Goal: Task Accomplishment & Management: Complete application form

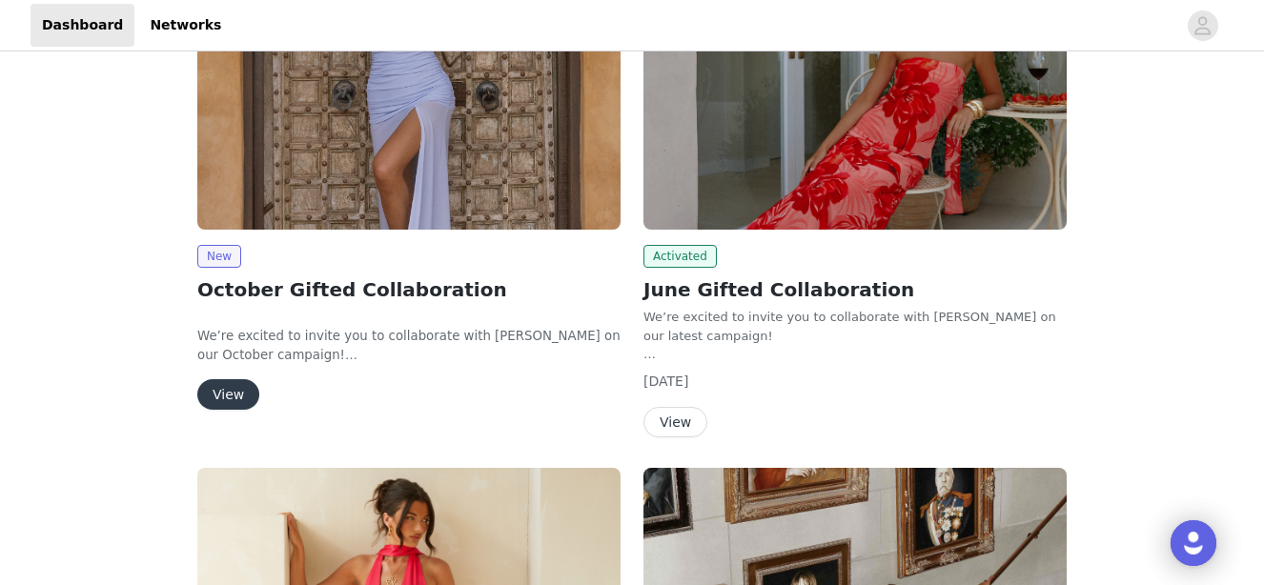
scroll to position [455, 0]
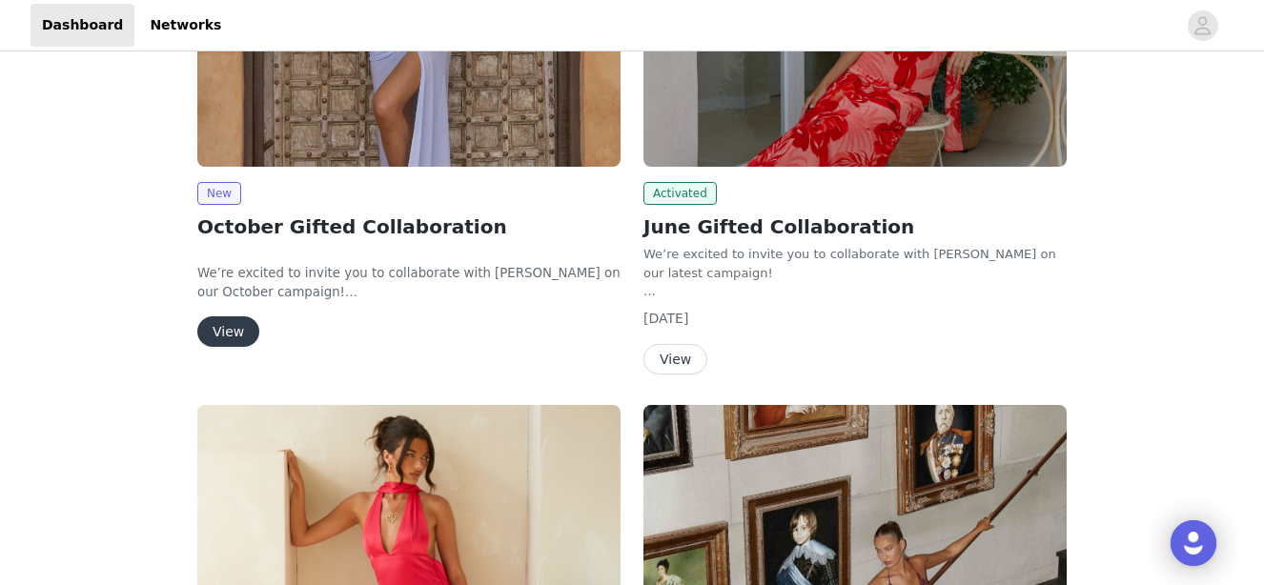
click at [231, 342] on button "View" at bounding box center [228, 332] width 62 height 31
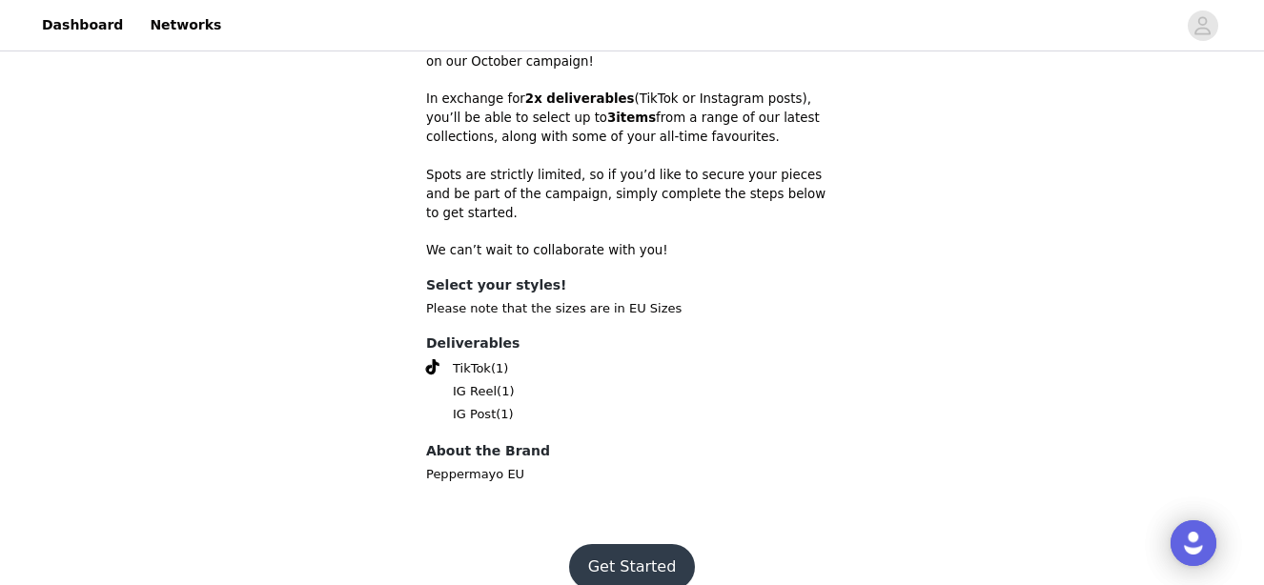
scroll to position [626, 0]
click at [608, 552] on button "Get Started" at bounding box center [632, 566] width 127 height 46
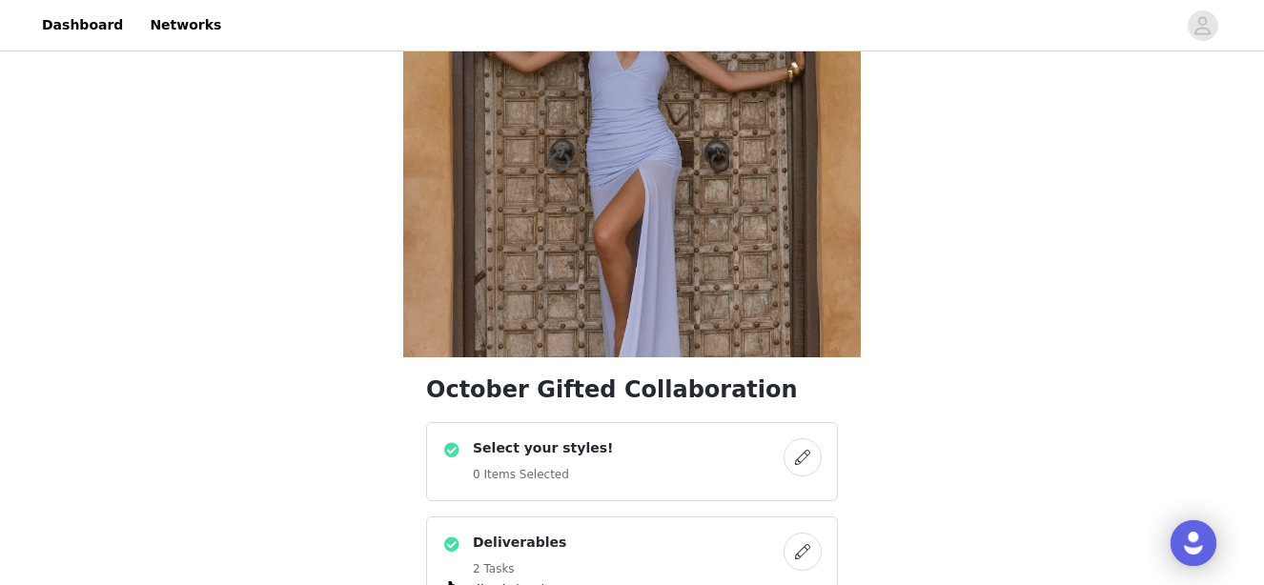
scroll to position [178, 0]
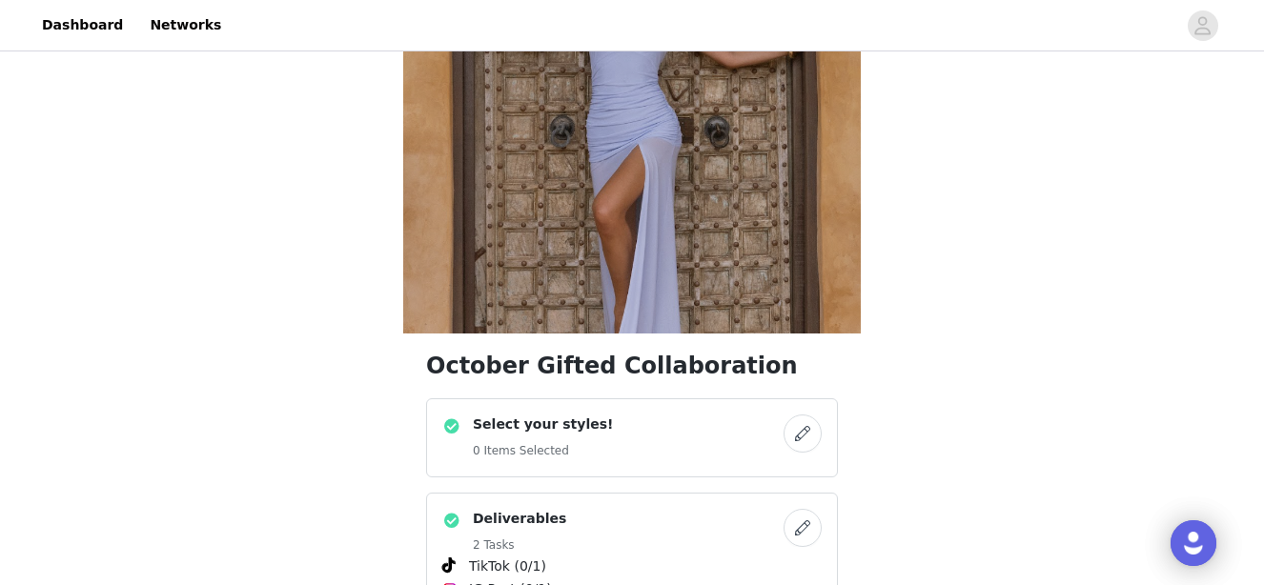
click at [811, 423] on button "button" at bounding box center [803, 434] width 38 height 38
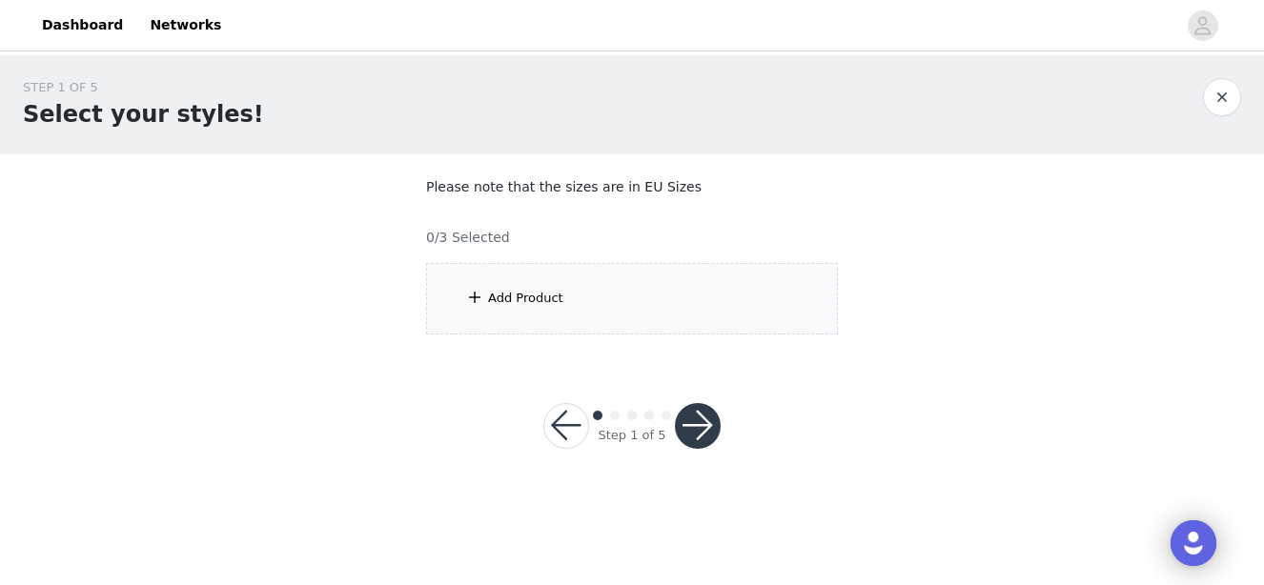
click at [600, 300] on div "Add Product" at bounding box center [632, 299] width 412 height 72
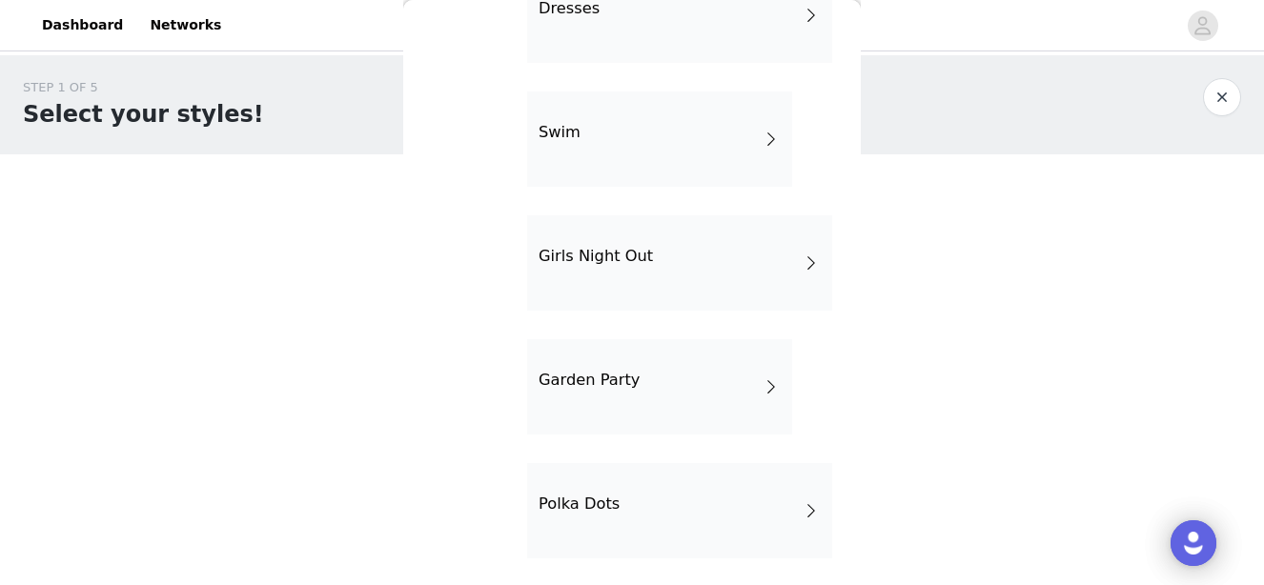
scroll to position [501, 0]
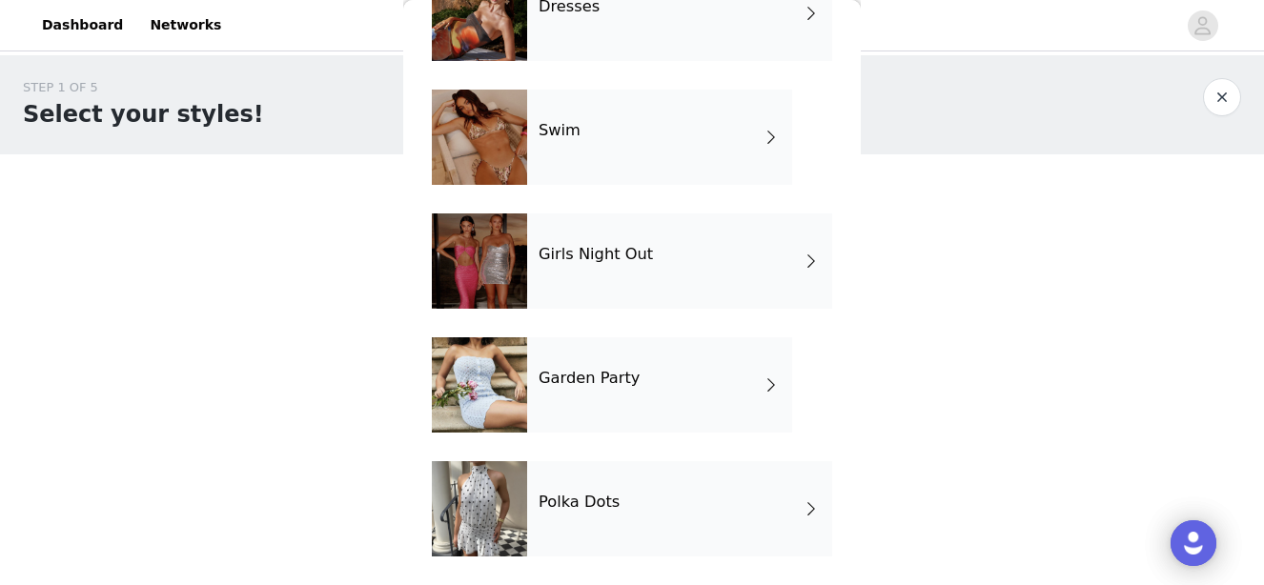
click at [583, 487] on div "Polka Dots" at bounding box center [679, 508] width 305 height 95
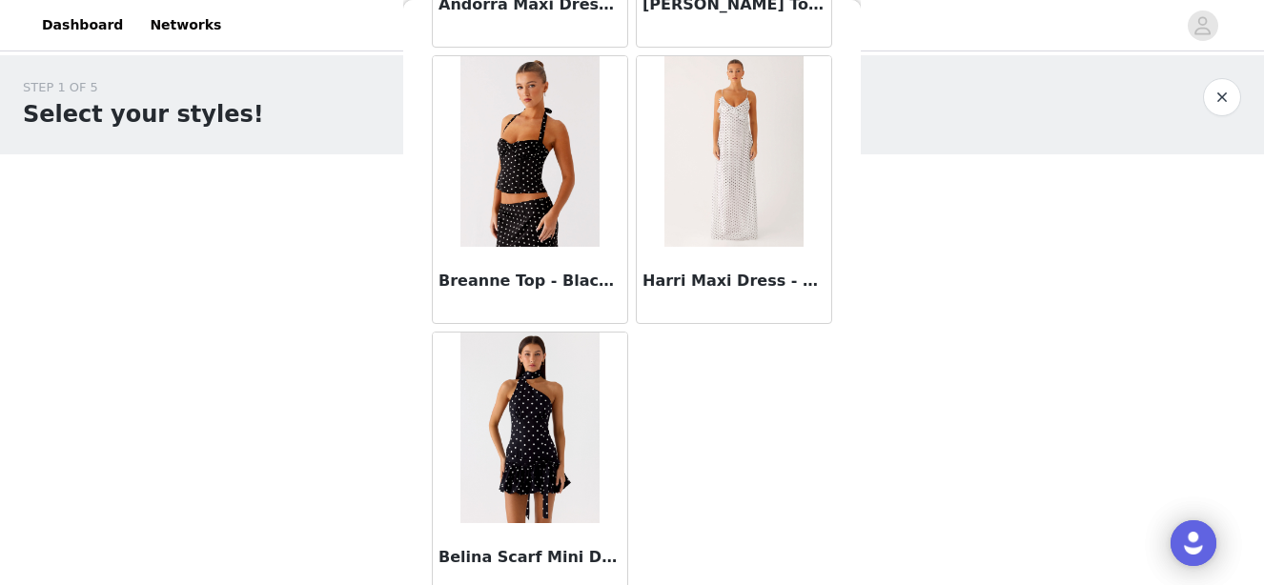
scroll to position [1718, 0]
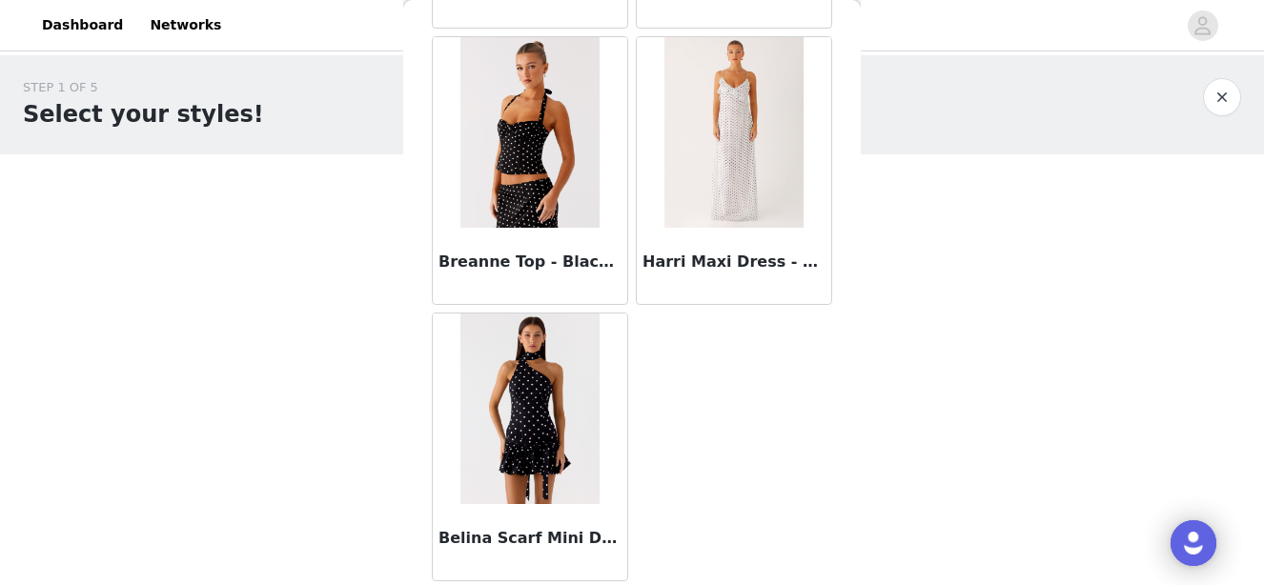
click at [526, 429] on img at bounding box center [529, 409] width 138 height 191
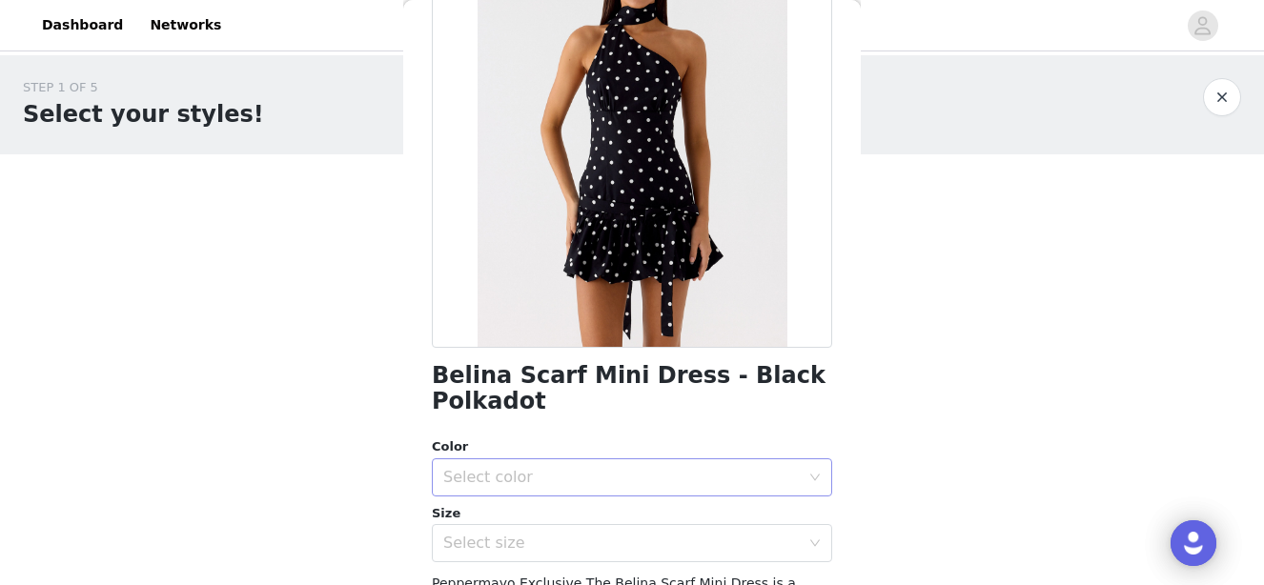
scroll to position [192, 0]
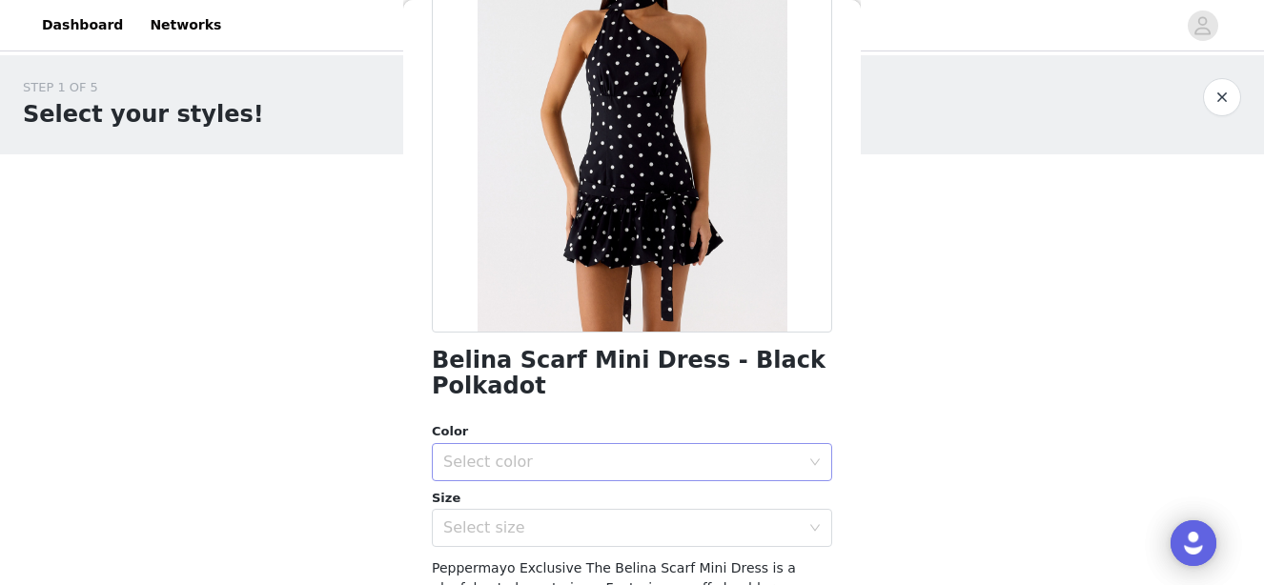
click at [536, 479] on div "Select color" at bounding box center [625, 462] width 365 height 36
click at [533, 505] on li "Black Polkadot" at bounding box center [632, 504] width 400 height 31
click at [530, 530] on div "Select size" at bounding box center [621, 528] width 357 height 19
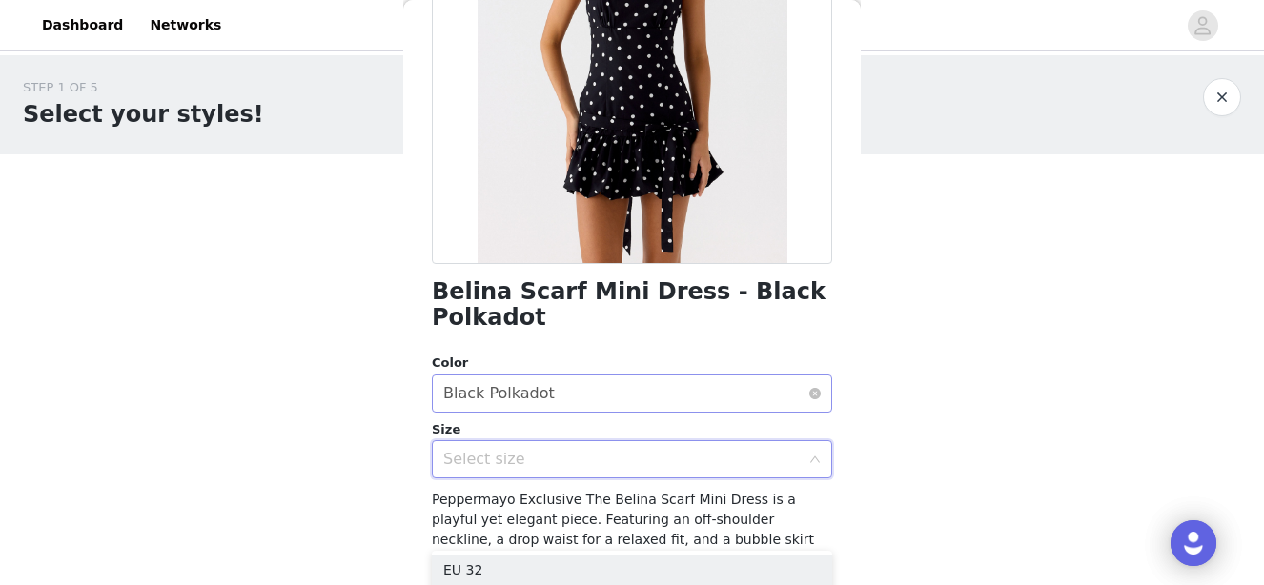
scroll to position [215, 0]
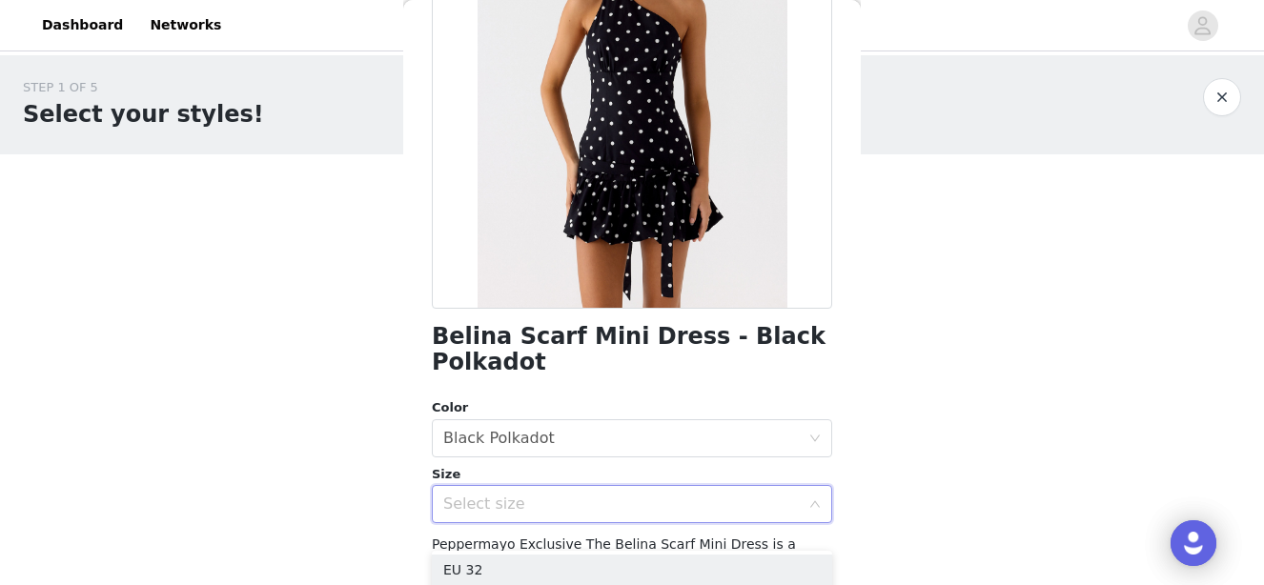
click at [644, 500] on div "Select size" at bounding box center [621, 504] width 357 height 19
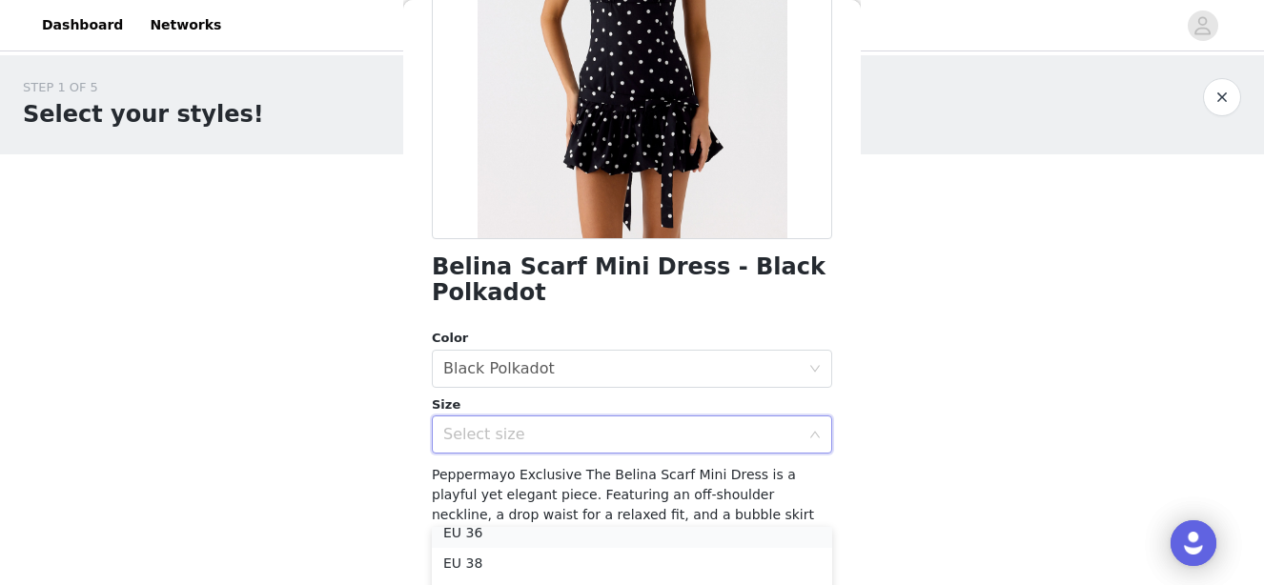
scroll to position [65, 0]
click at [541, 536] on li "EU 36" at bounding box center [632, 542] width 400 height 31
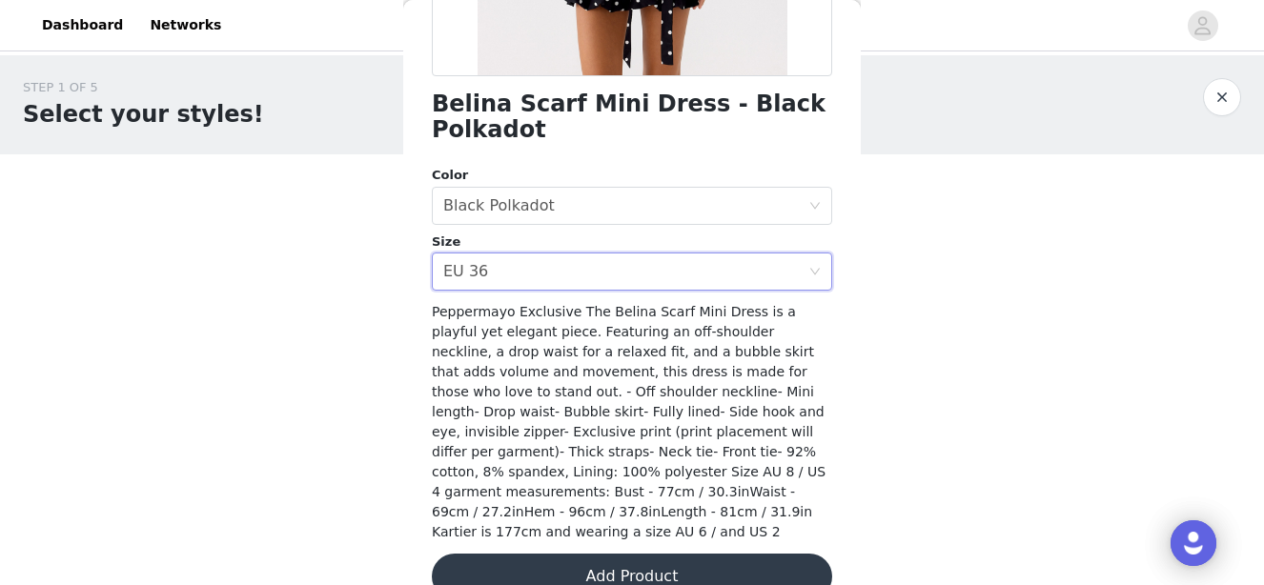
scroll to position [450, 0]
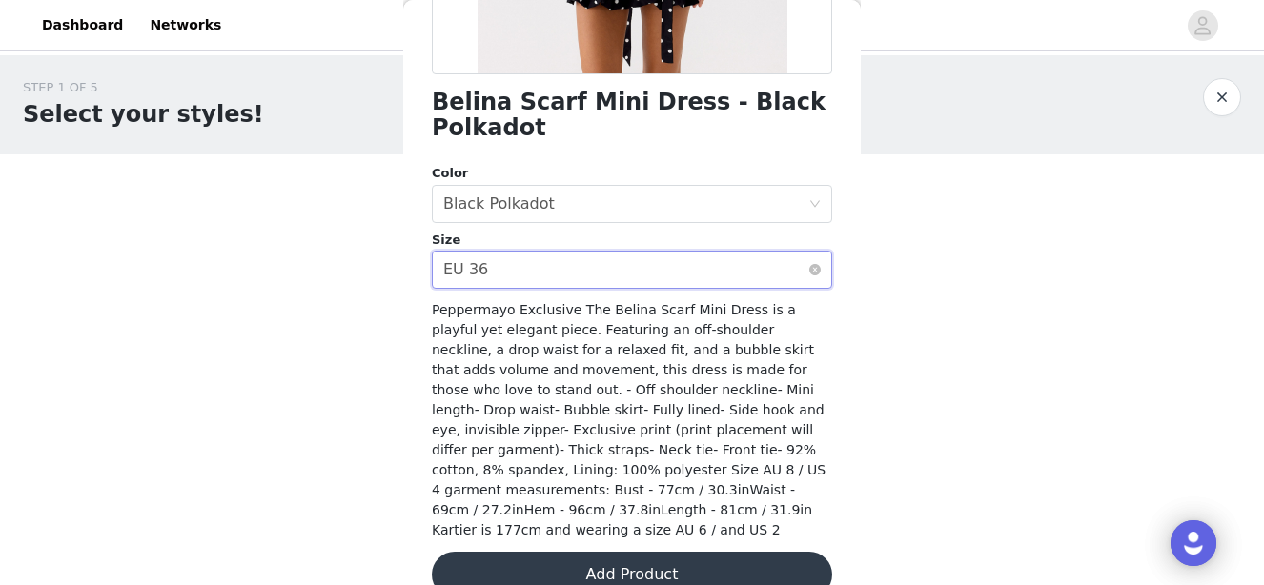
click at [712, 257] on div "Select size EU 36" at bounding box center [625, 270] width 365 height 36
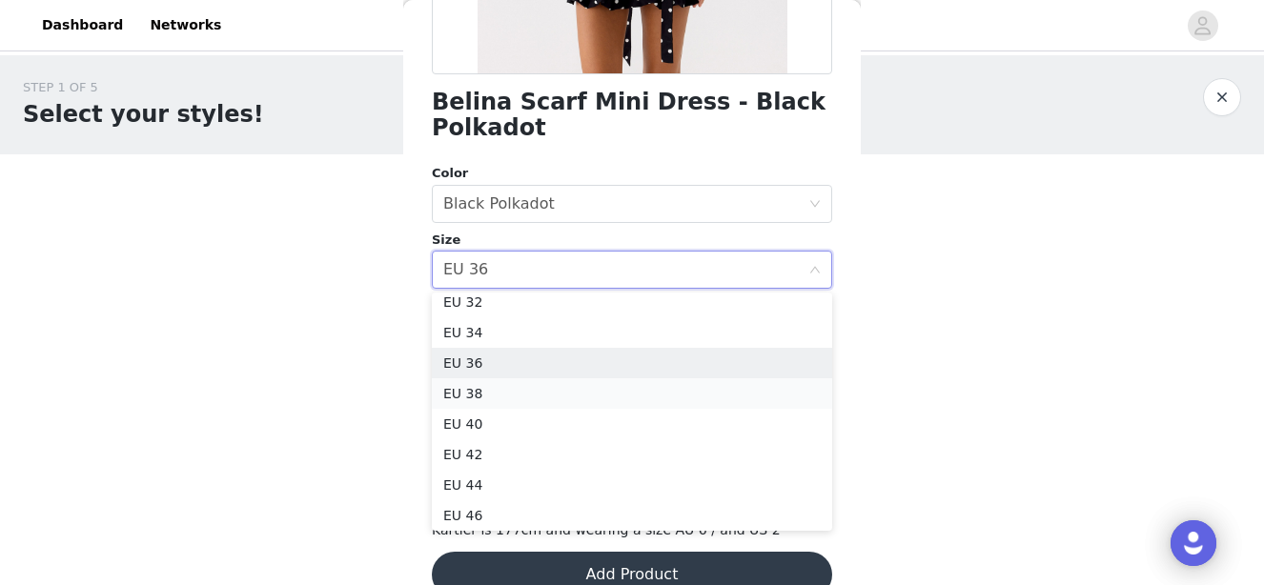
scroll to position [9, 0]
click at [577, 340] on li "EU 34" at bounding box center [632, 333] width 400 height 31
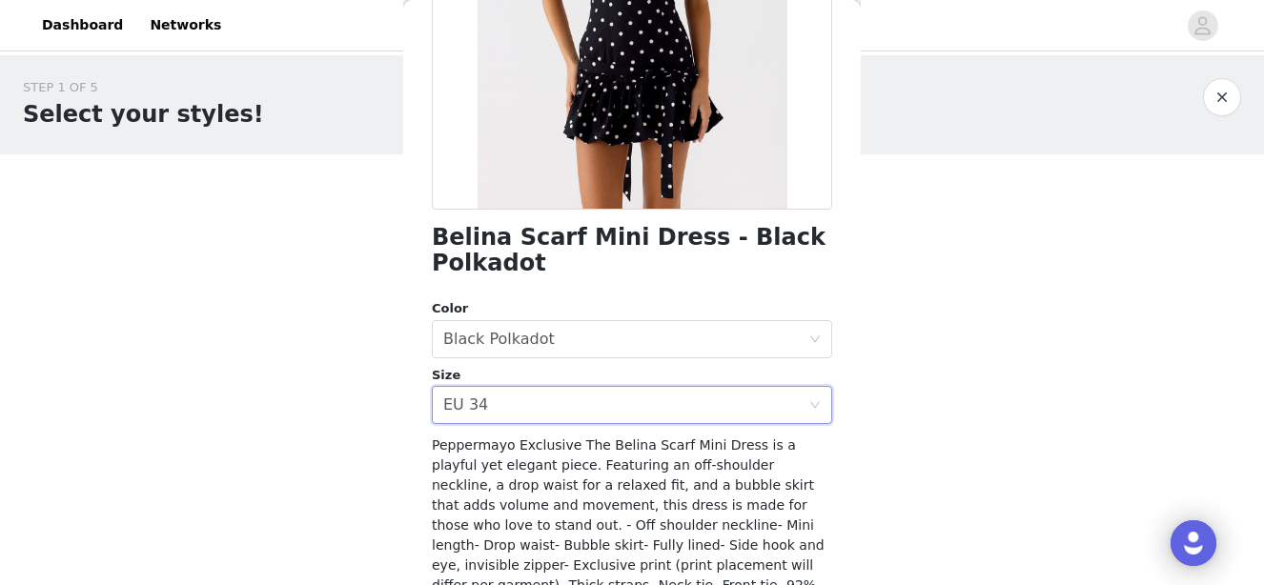
scroll to position [322, 0]
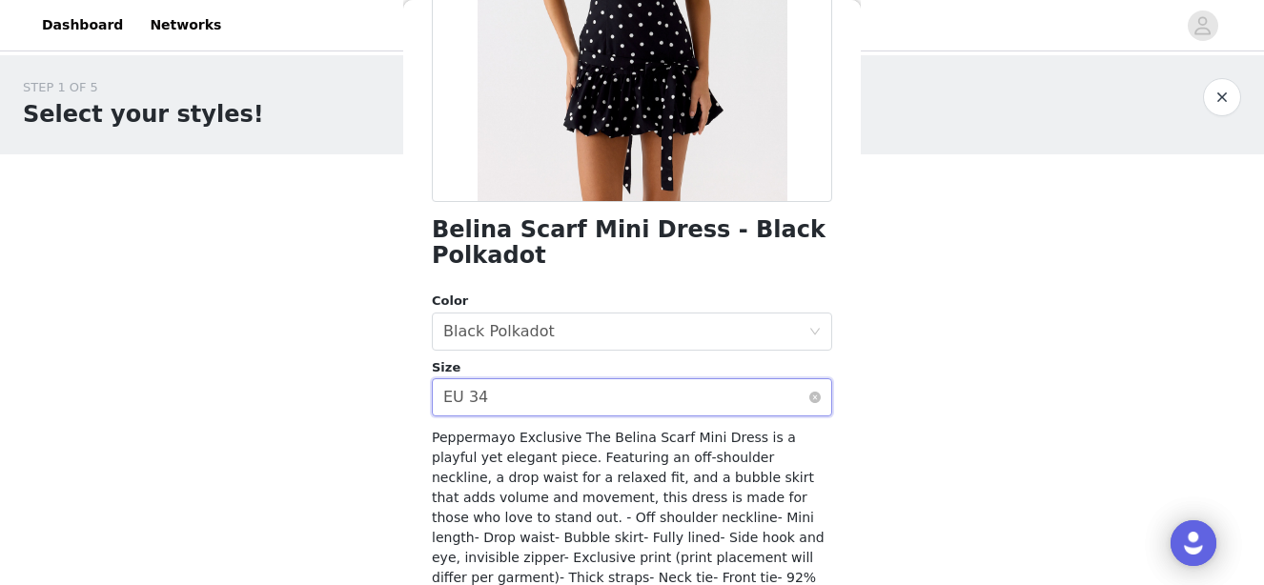
click at [542, 404] on div "Select size EU 34" at bounding box center [625, 397] width 365 height 36
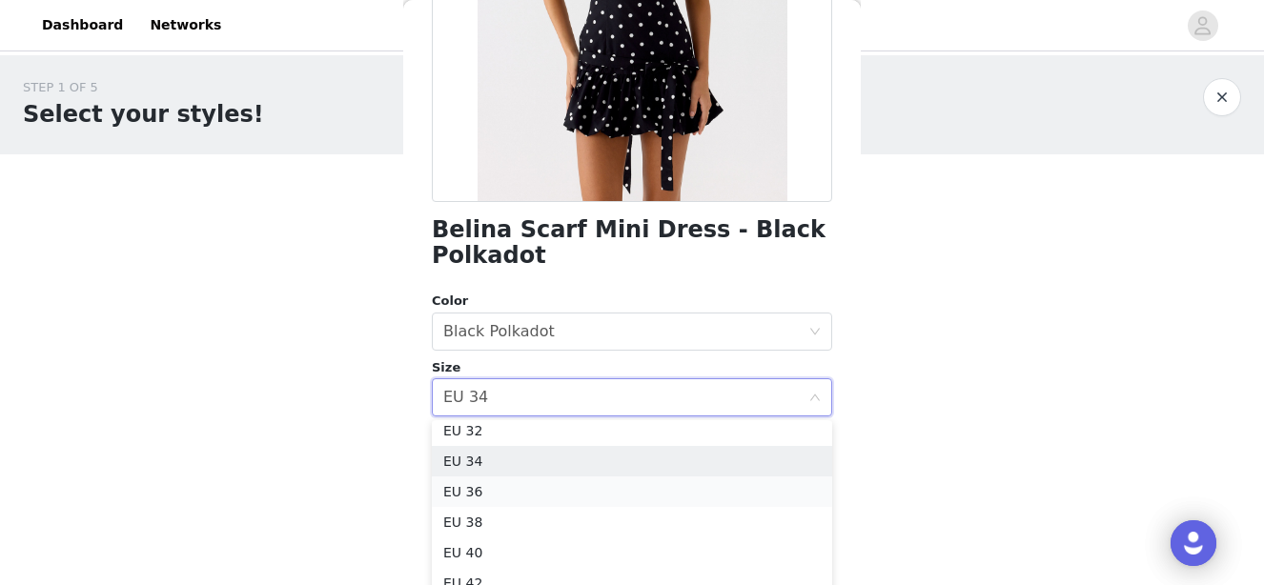
scroll to position [4, 0]
click at [508, 497] on li "EU 36" at bounding box center [632, 496] width 400 height 31
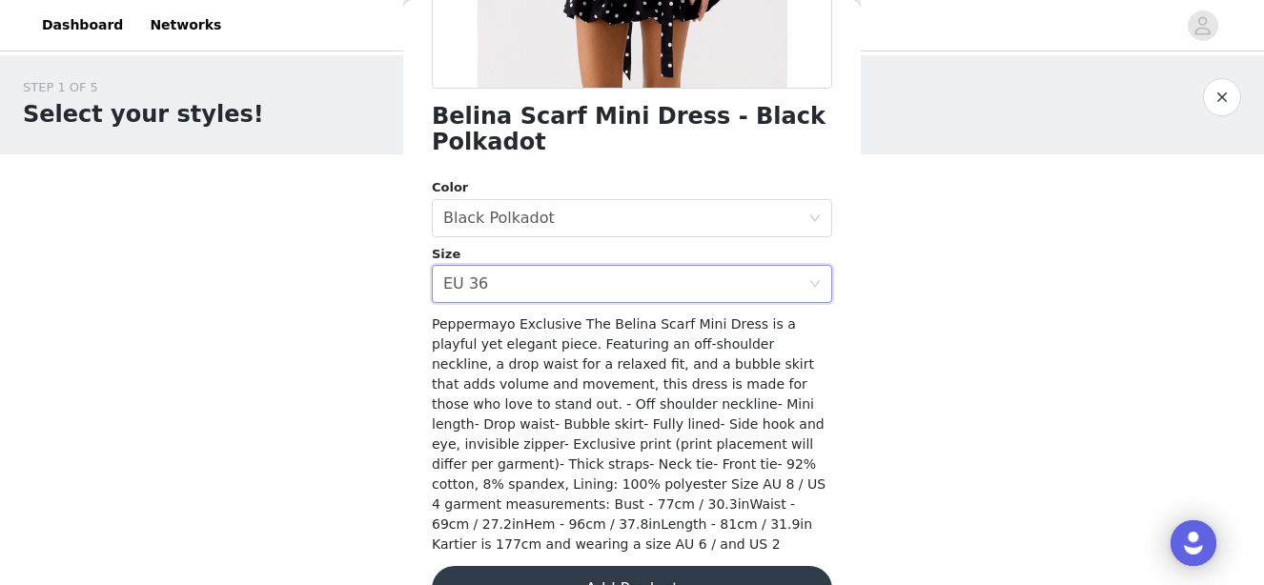
scroll to position [465, 0]
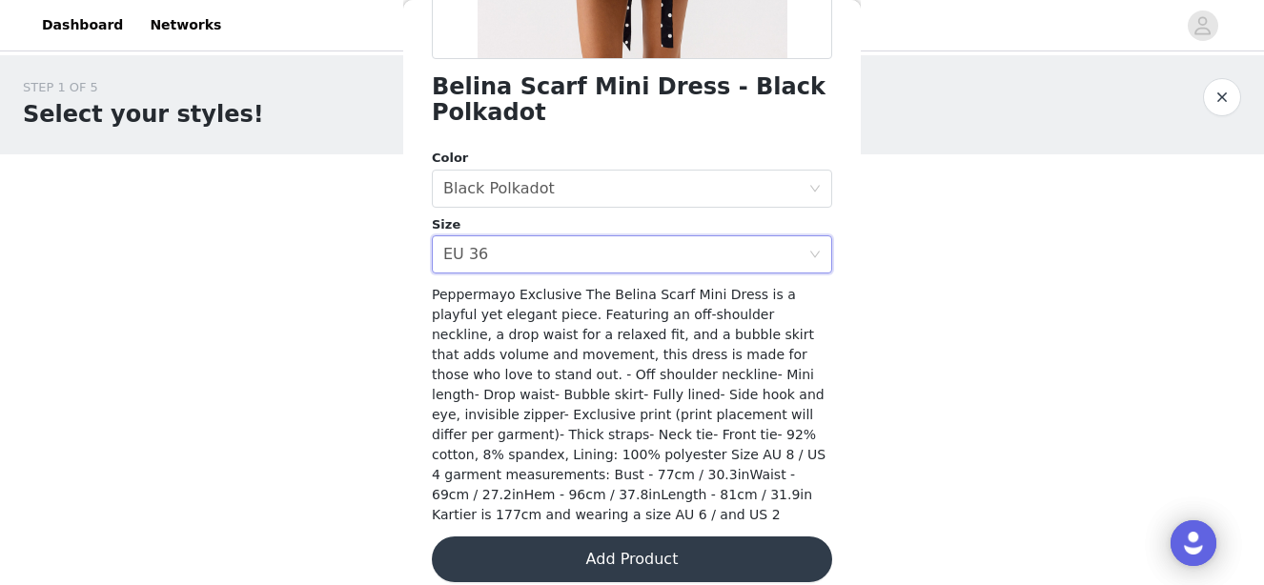
click at [545, 547] on button "Add Product" at bounding box center [632, 560] width 400 height 46
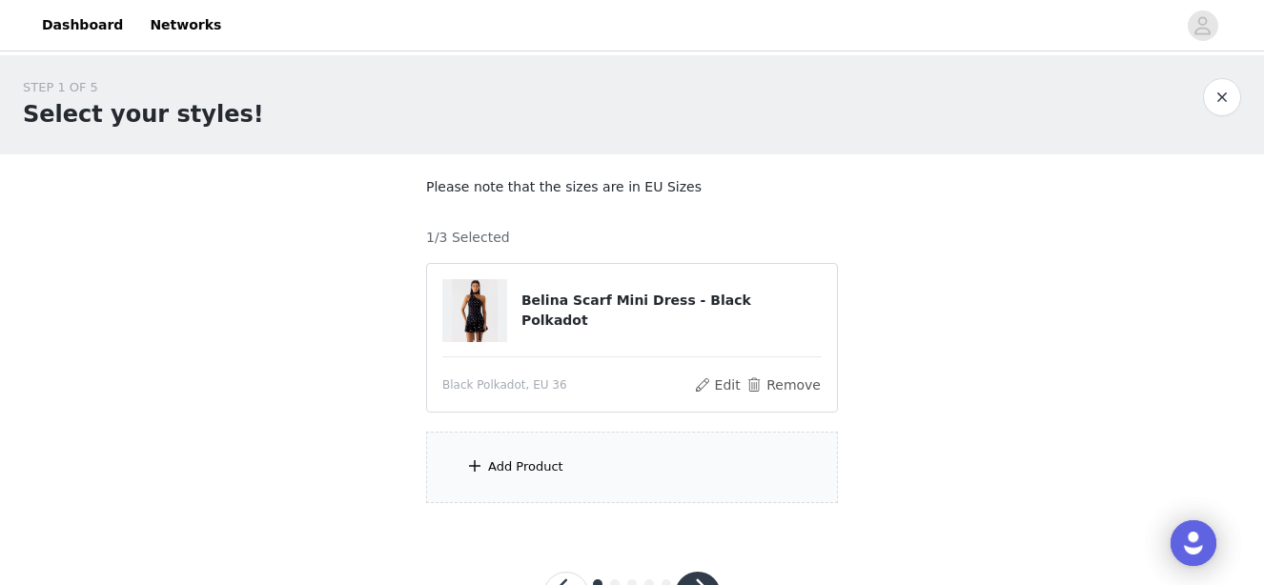
click at [525, 473] on div "Add Product" at bounding box center [525, 467] width 75 height 19
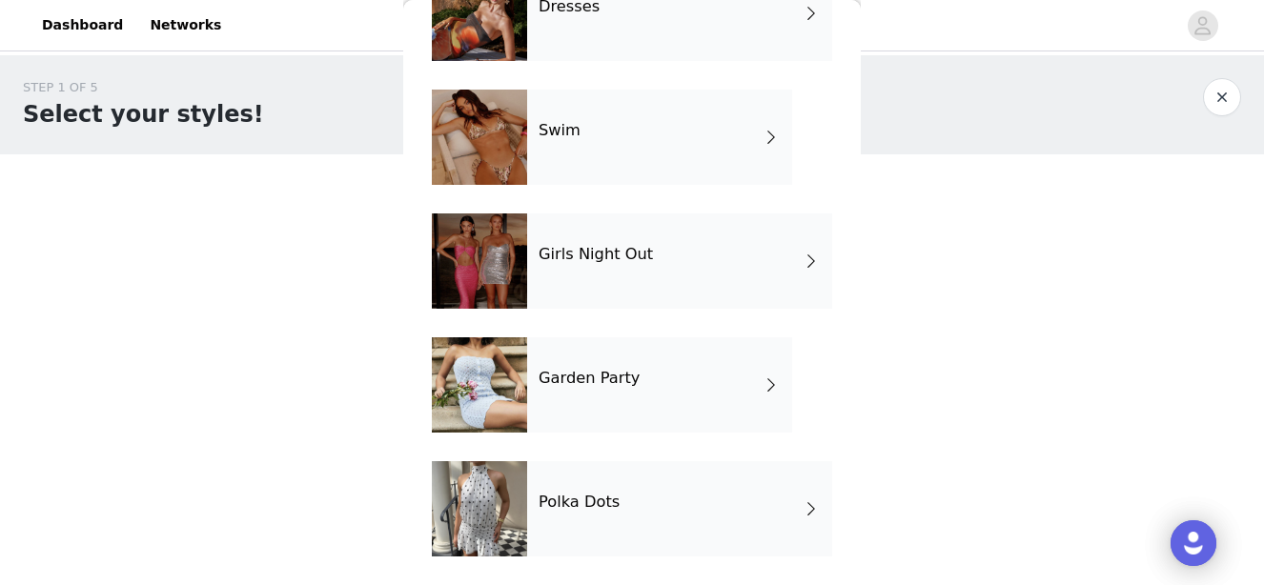
scroll to position [0, 0]
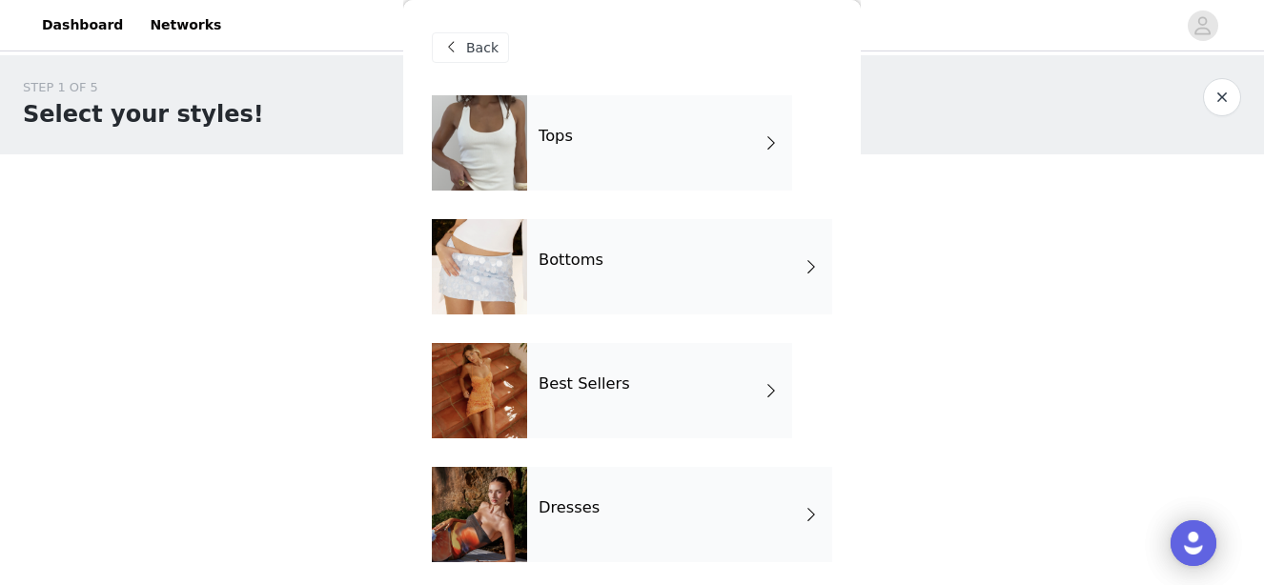
click at [603, 153] on div "Tops" at bounding box center [659, 142] width 265 height 95
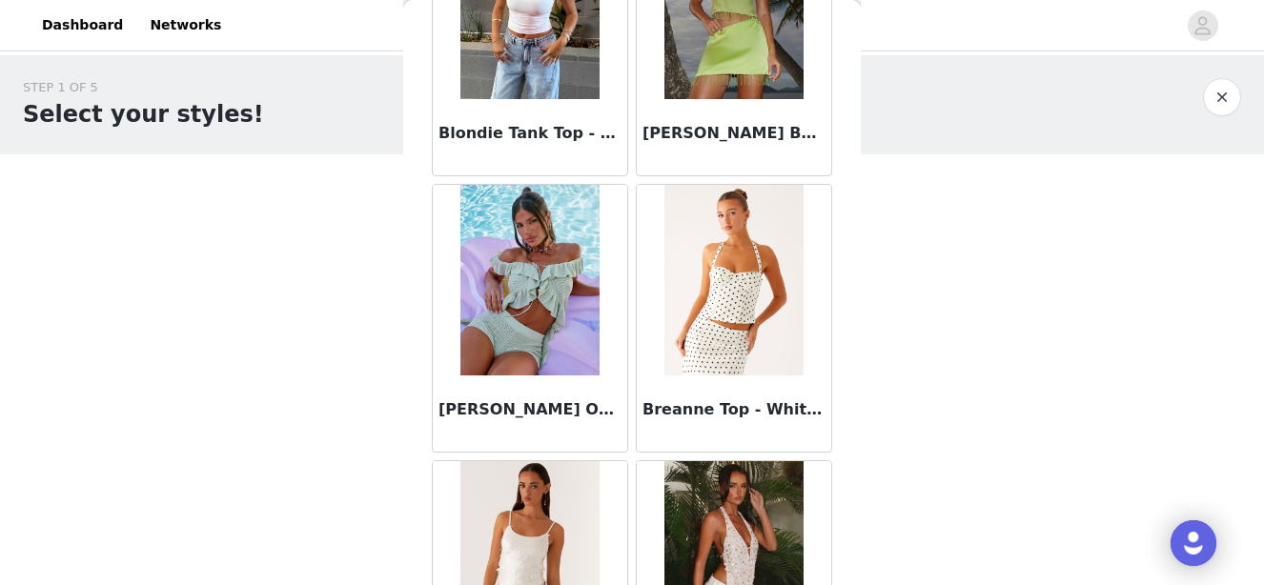
scroll to position [2332, 0]
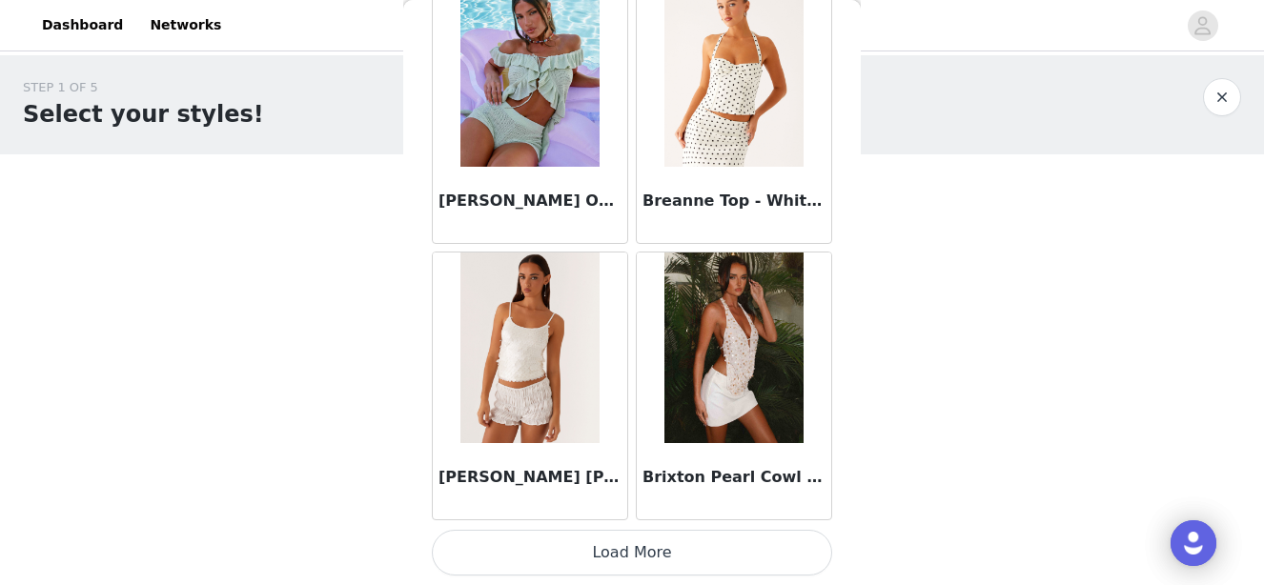
click at [584, 545] on button "Load More" at bounding box center [632, 553] width 400 height 46
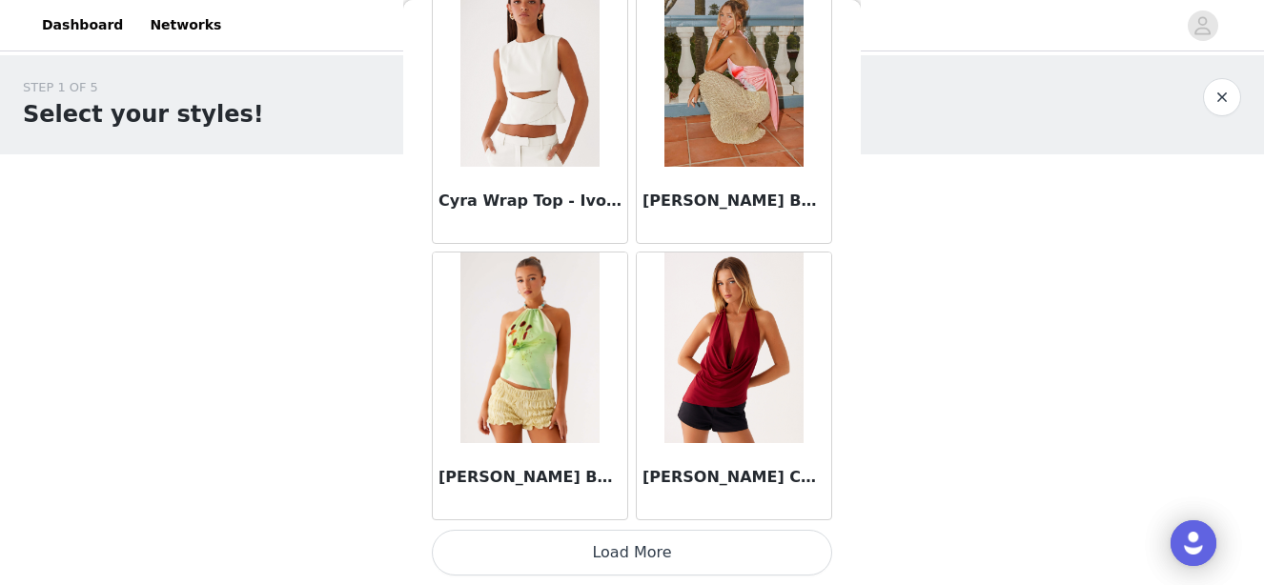
scroll to position [10, 0]
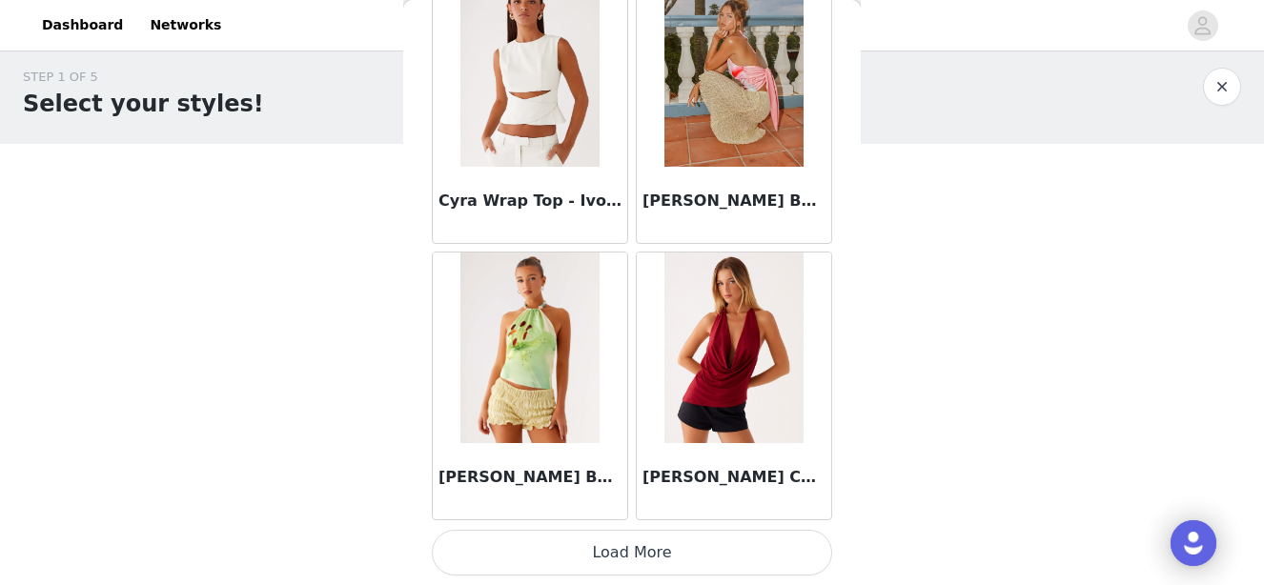
click at [574, 563] on button "Load More" at bounding box center [632, 553] width 400 height 46
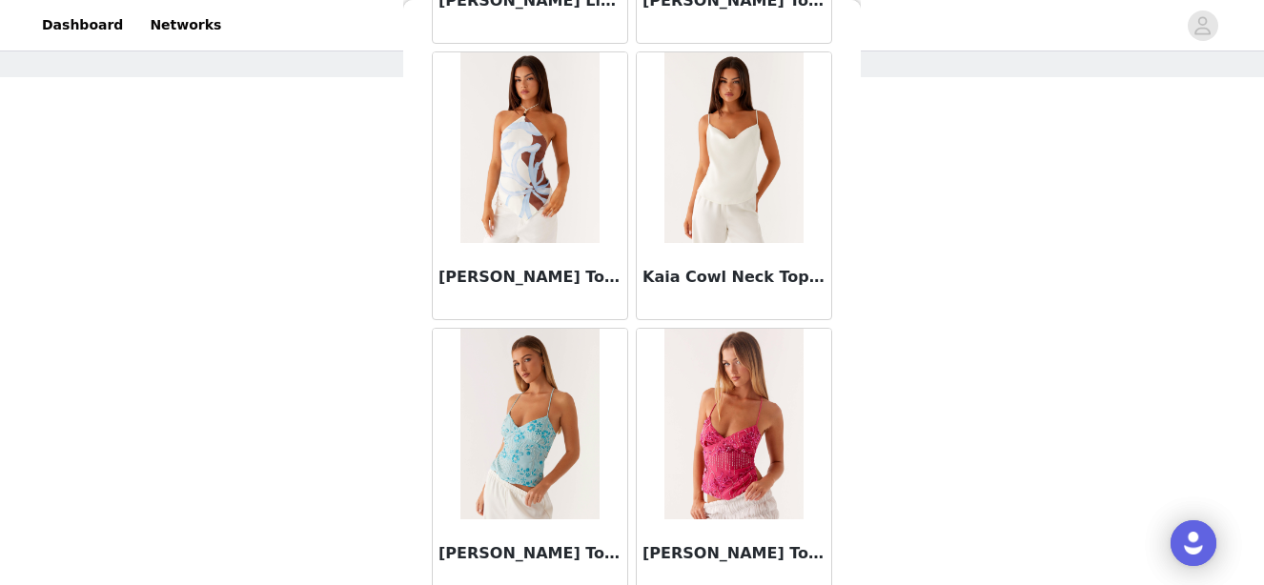
scroll to position [7862, 0]
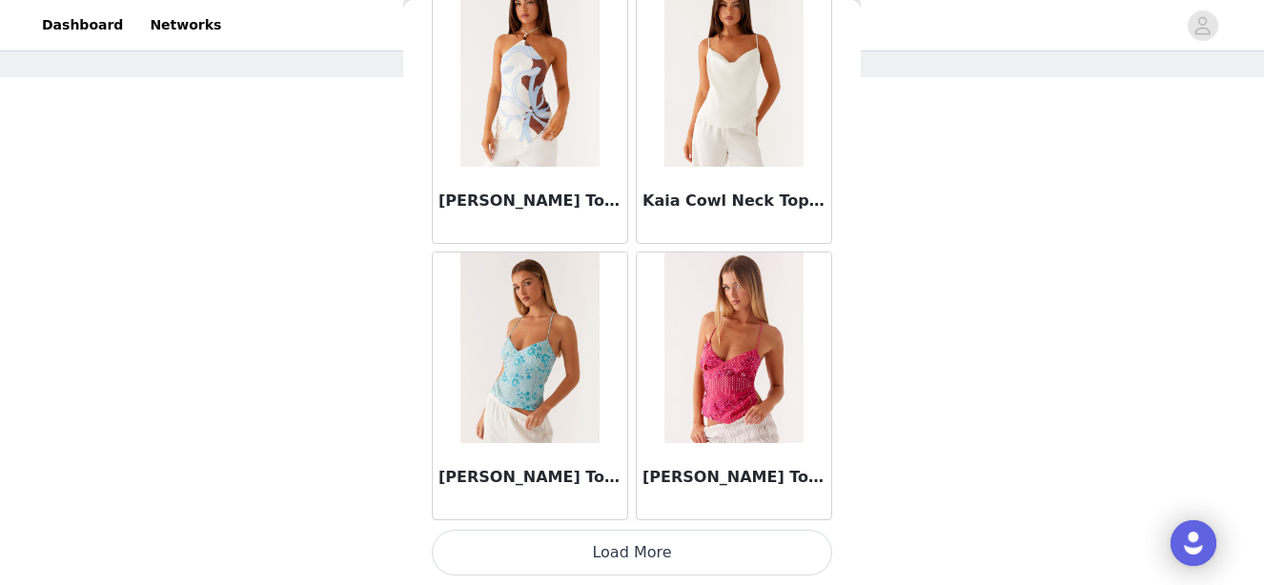
click at [611, 560] on button "Load More" at bounding box center [632, 553] width 400 height 46
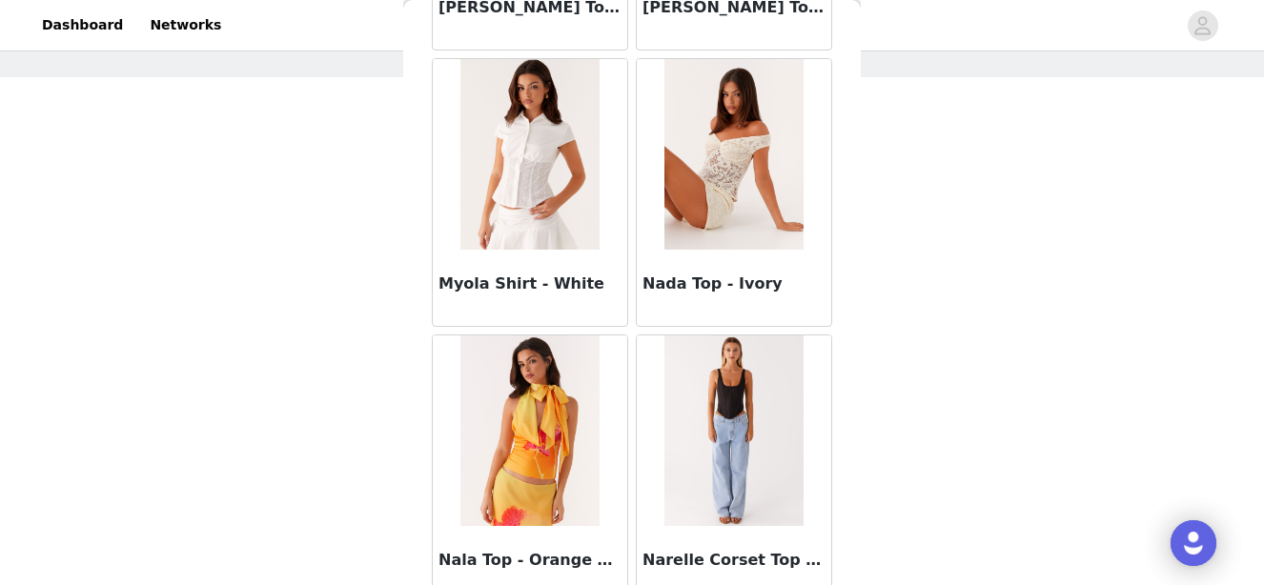
scroll to position [10627, 0]
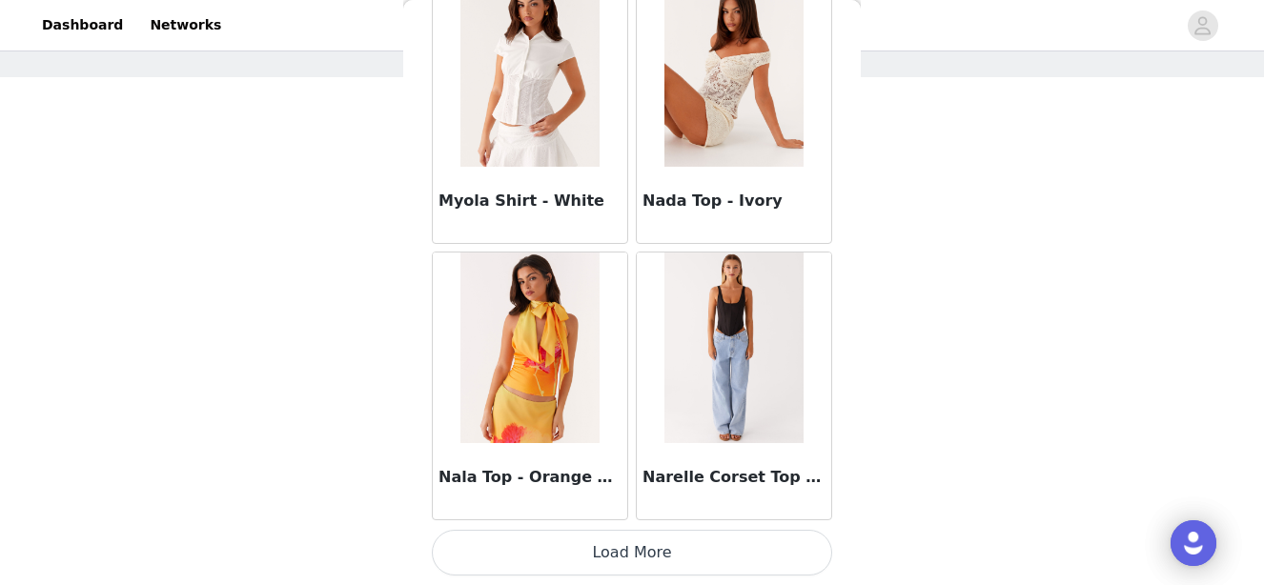
click at [604, 541] on button "Load More" at bounding box center [632, 553] width 400 height 46
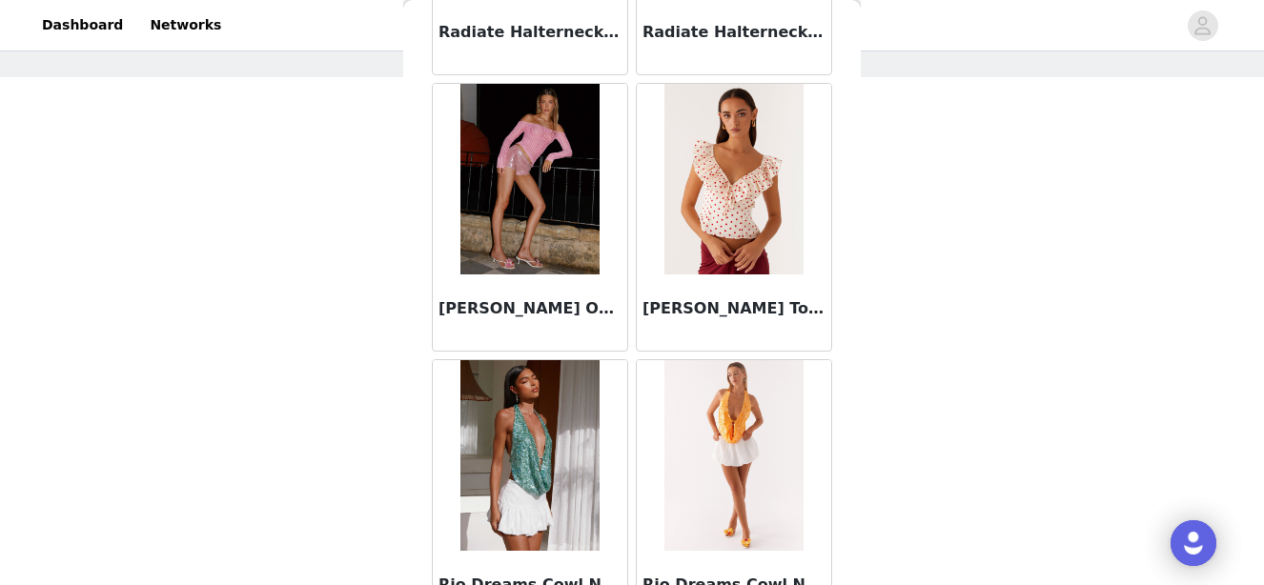
scroll to position [13391, 0]
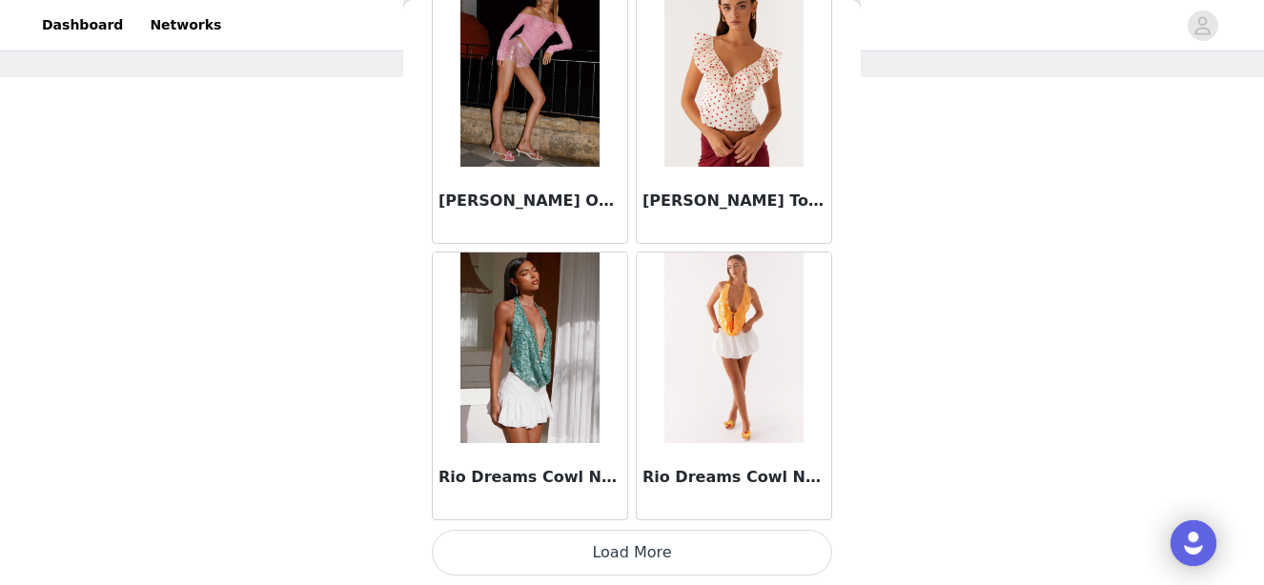
click at [605, 551] on button "Load More" at bounding box center [632, 553] width 400 height 46
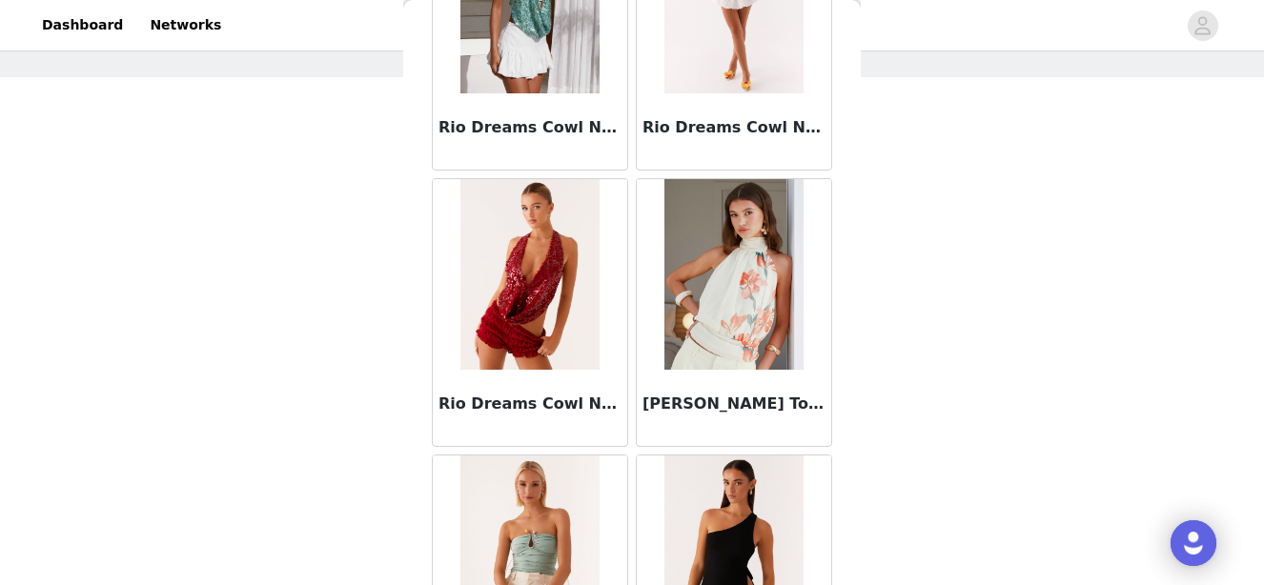
scroll to position [14064, 0]
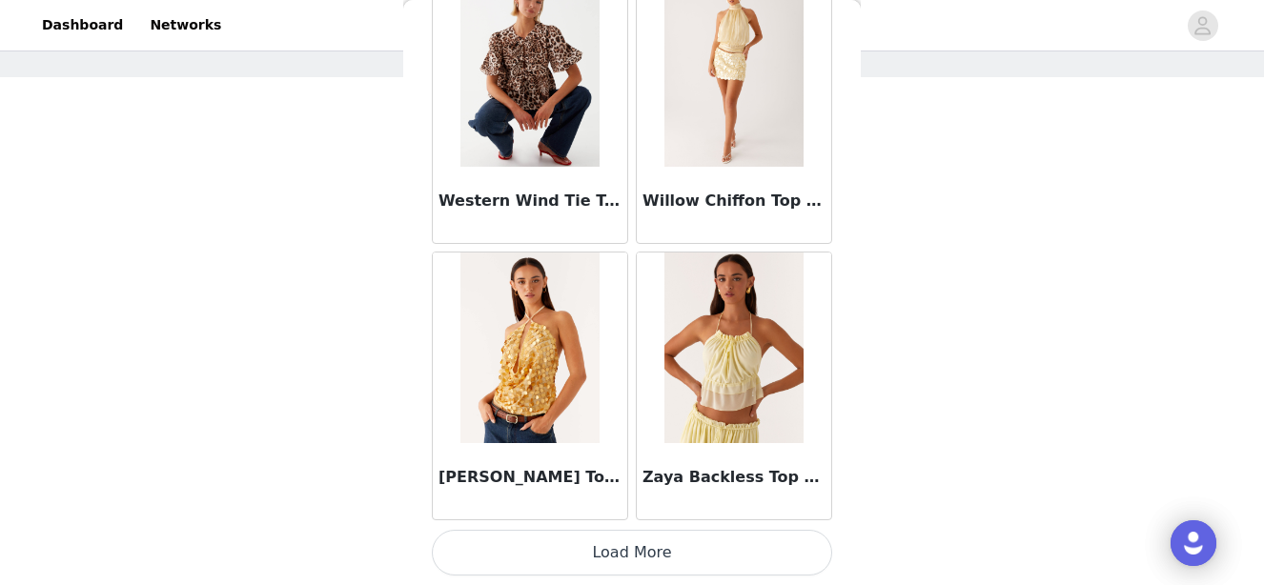
click at [605, 552] on button "Load More" at bounding box center [632, 553] width 400 height 46
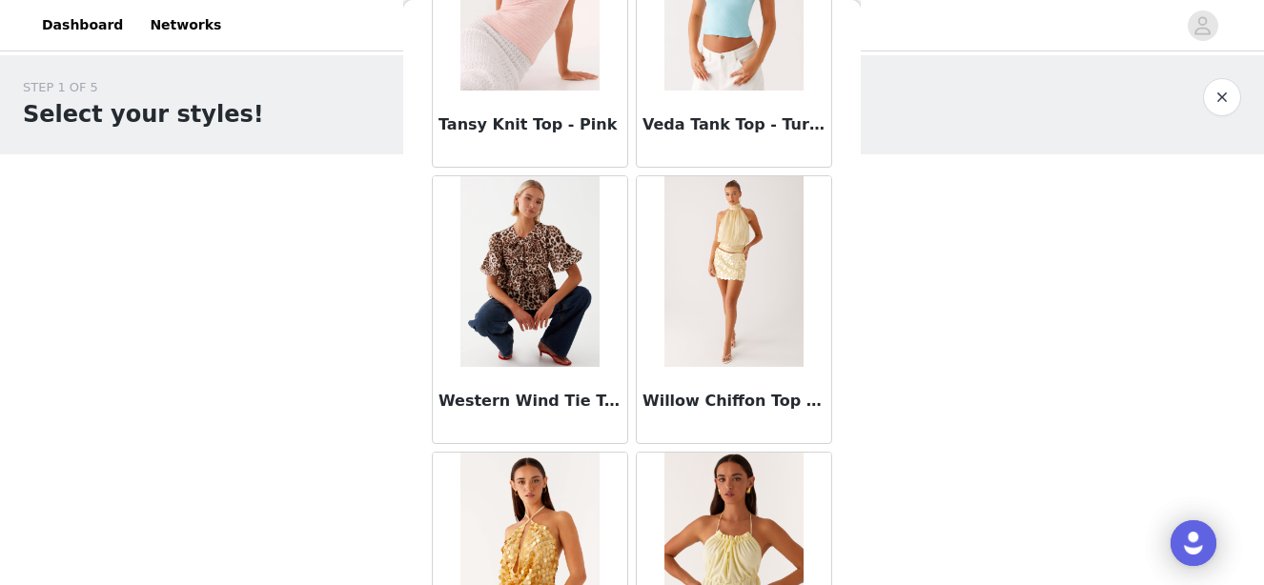
scroll to position [15950, 0]
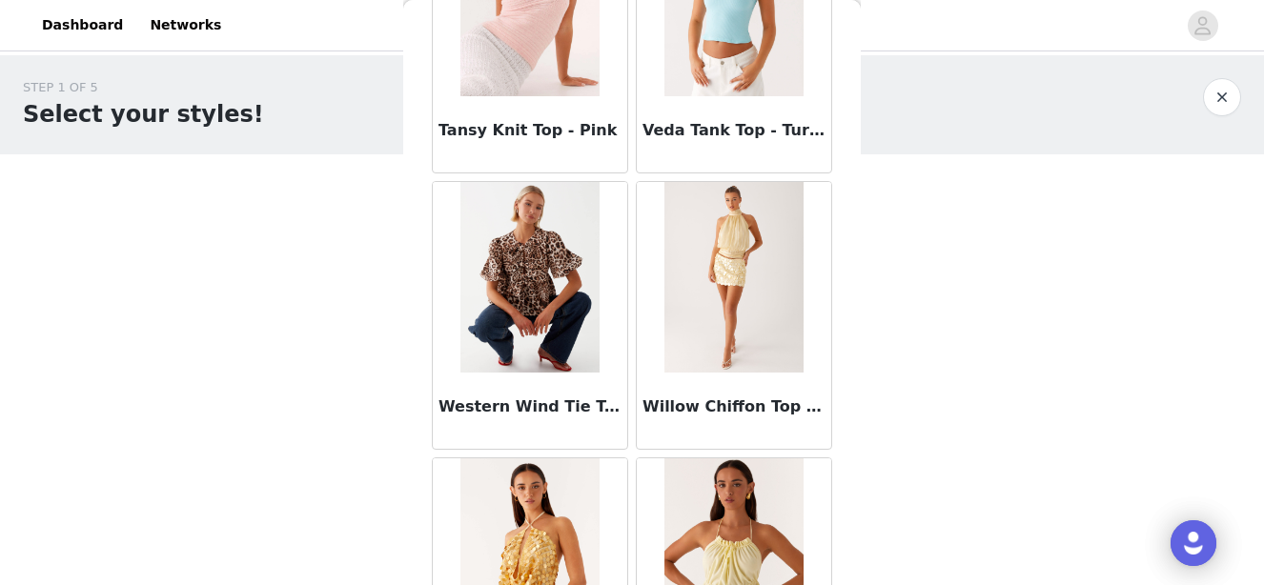
click at [735, 290] on img at bounding box center [734, 277] width 138 height 191
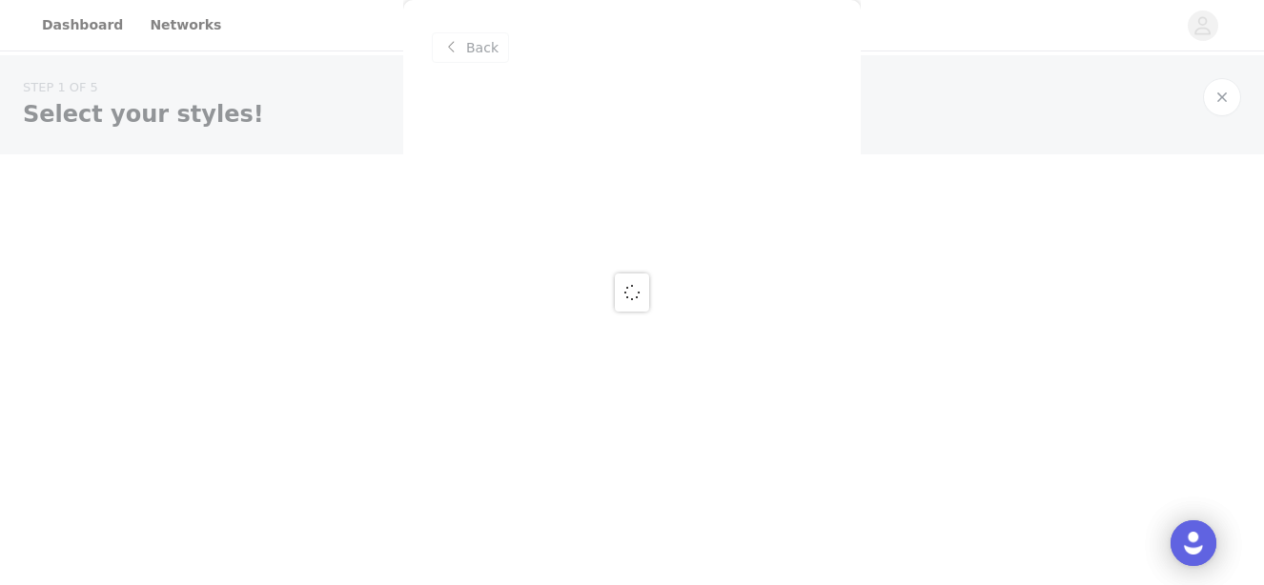
scroll to position [0, 0]
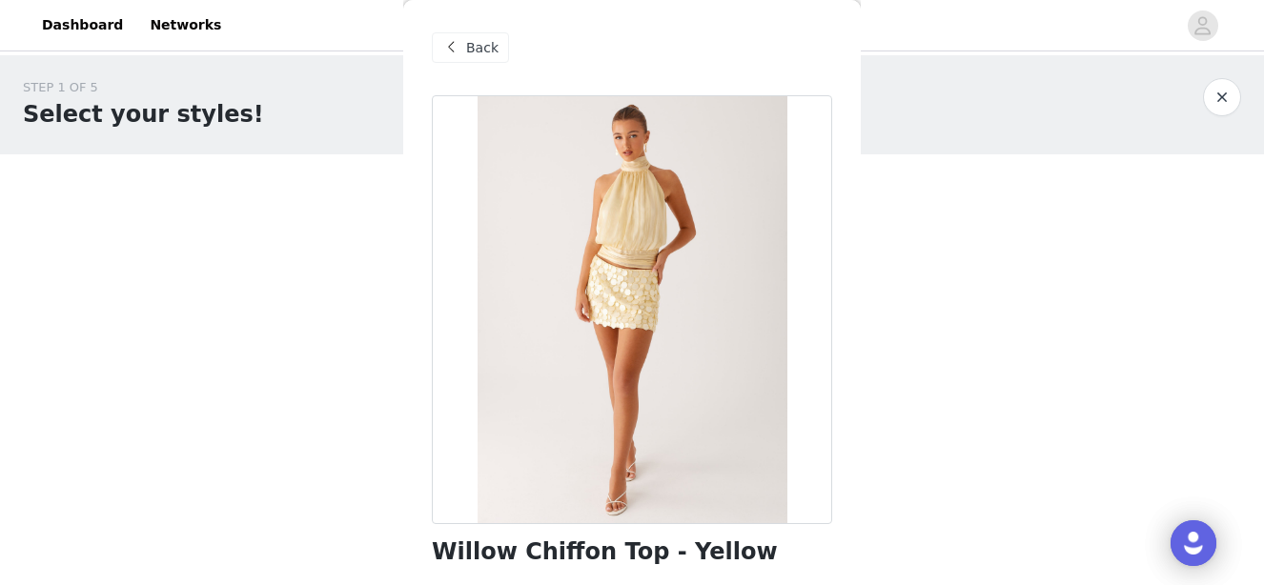
click at [469, 48] on span "Back" at bounding box center [482, 48] width 32 height 20
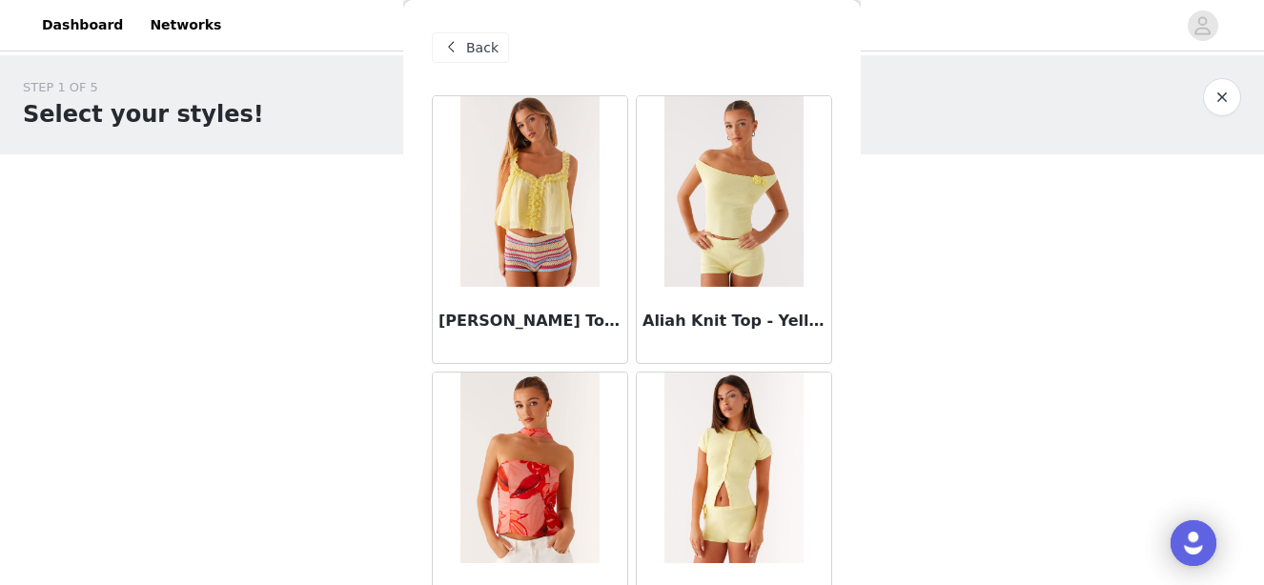
click at [469, 48] on span "Back" at bounding box center [482, 48] width 32 height 20
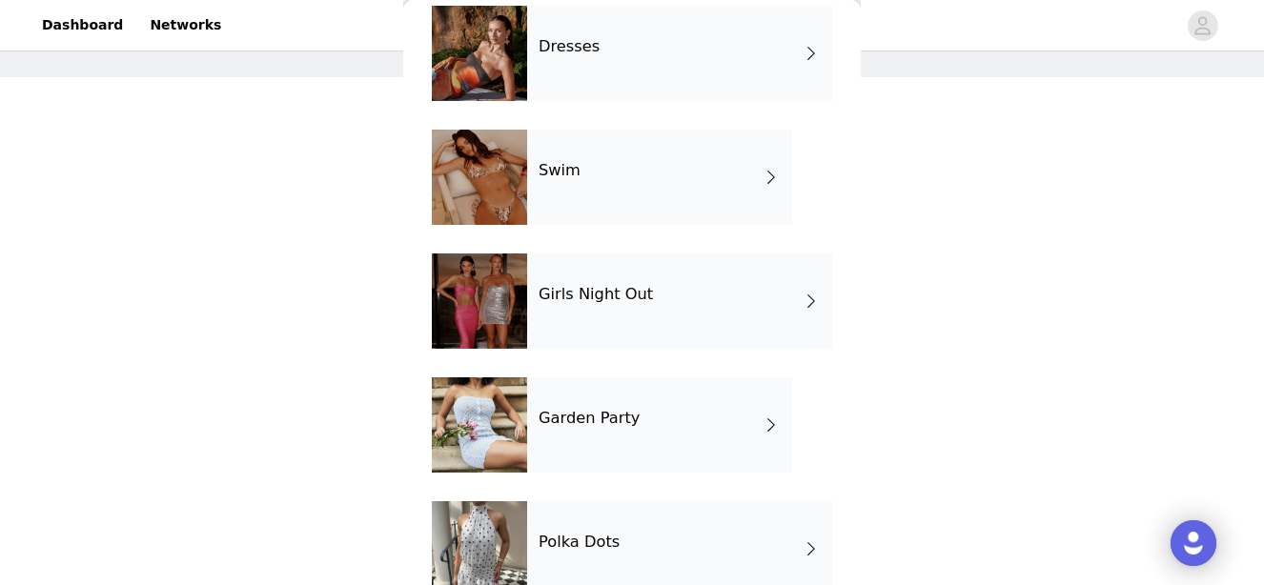
scroll to position [501, 0]
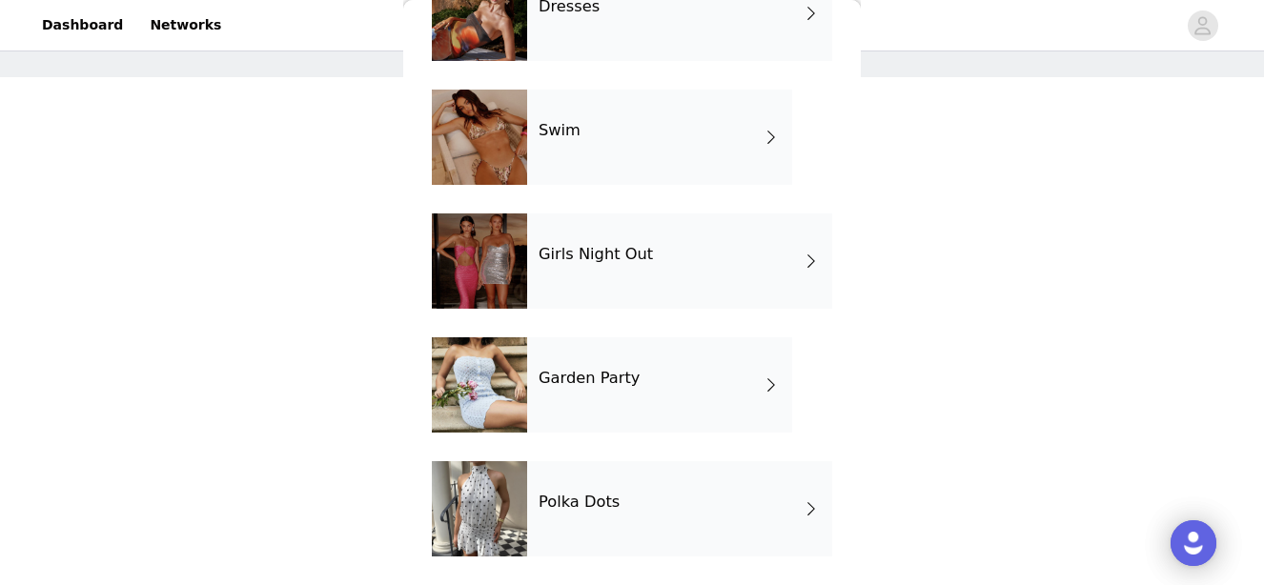
click at [583, 277] on div "Girls Night Out" at bounding box center [679, 261] width 305 height 95
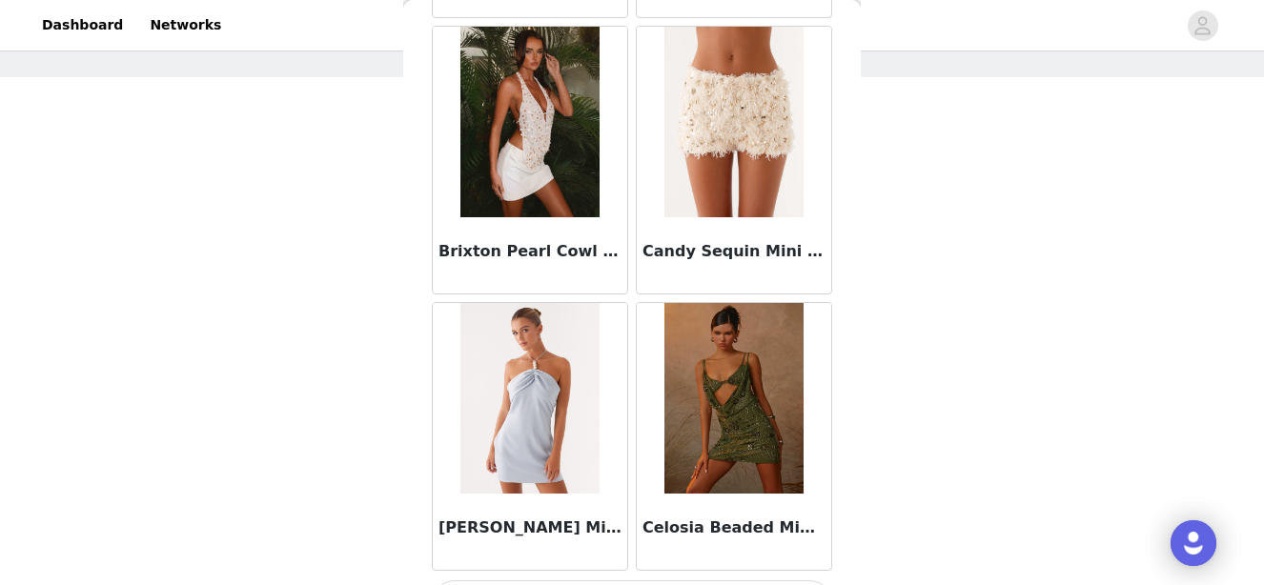
scroll to position [2332, 0]
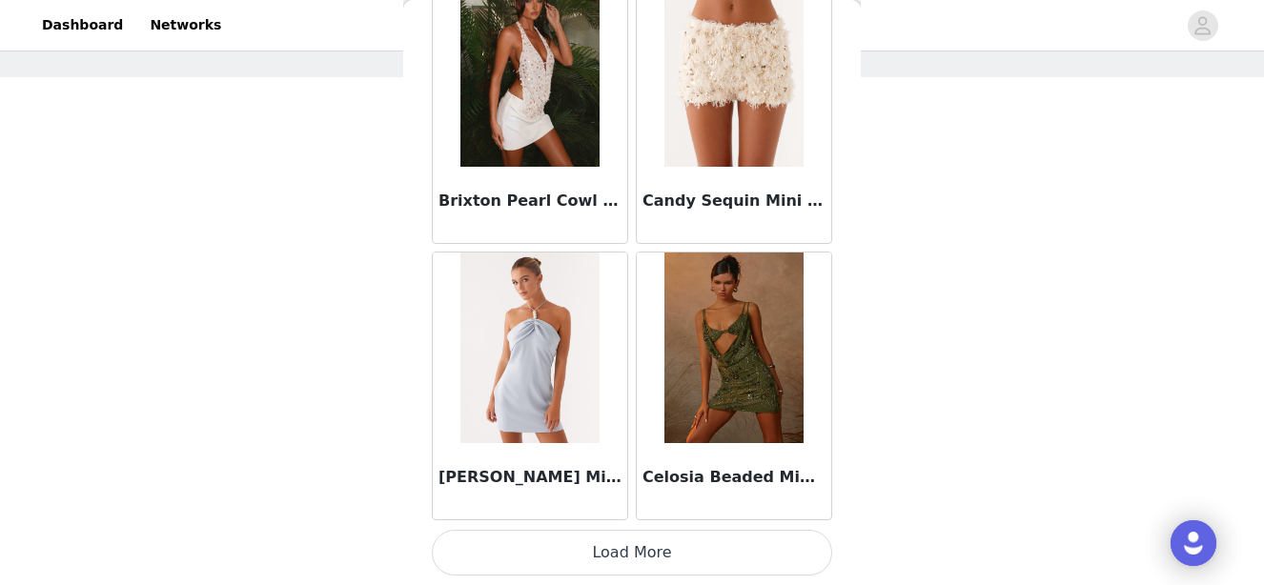
click at [522, 543] on button "Load More" at bounding box center [632, 553] width 400 height 46
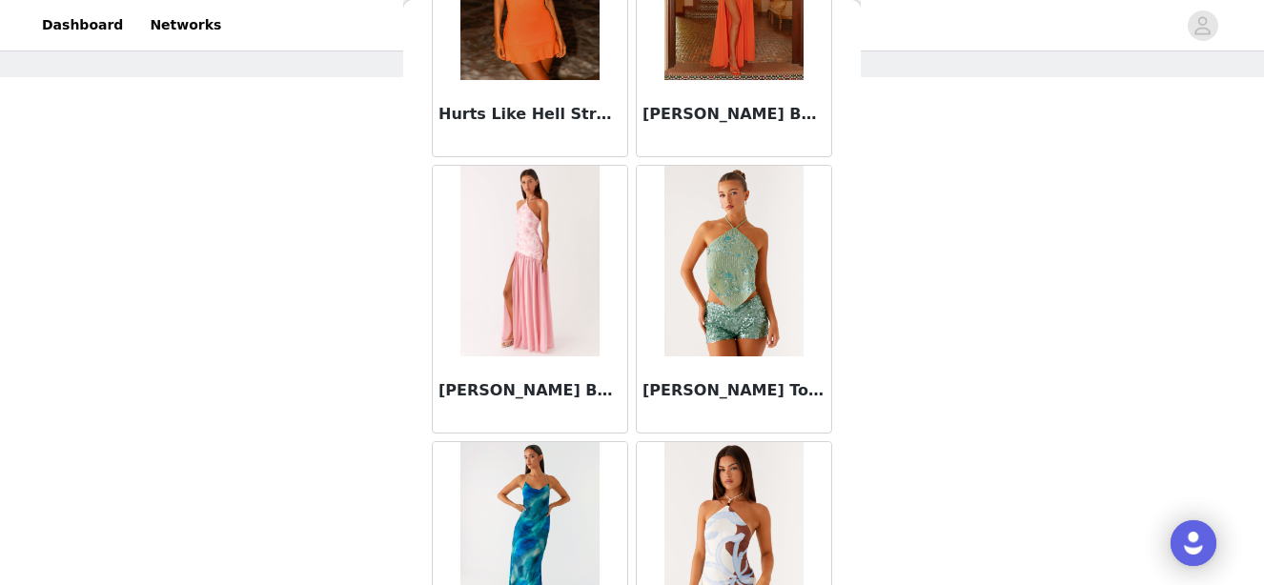
scroll to position [5097, 0]
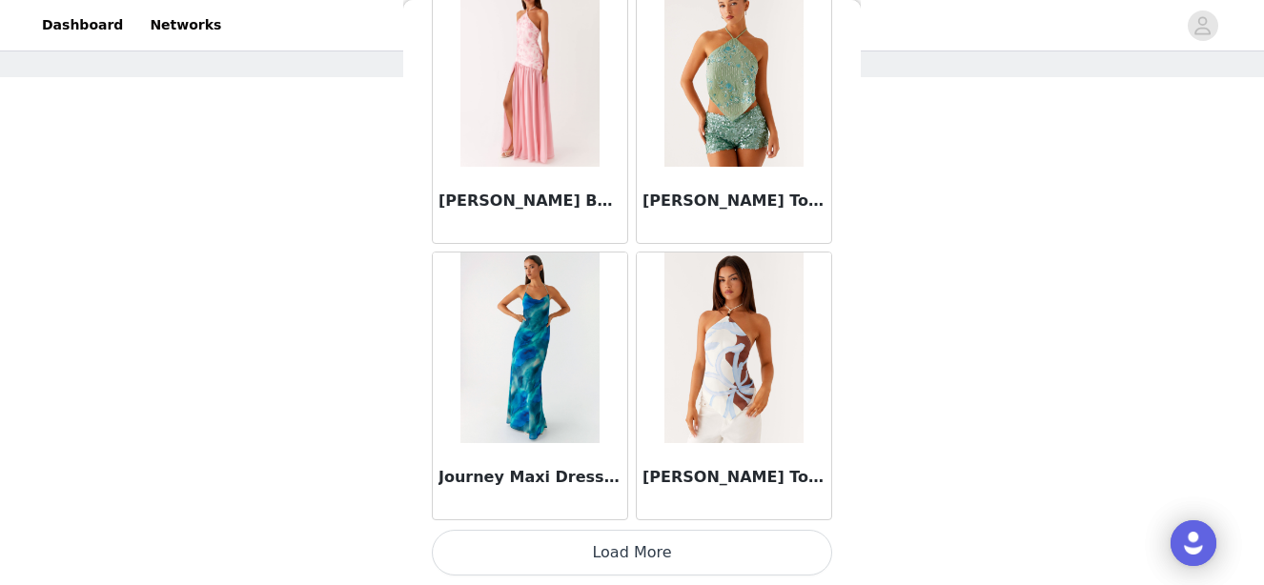
click at [595, 559] on button "Load More" at bounding box center [632, 553] width 400 height 46
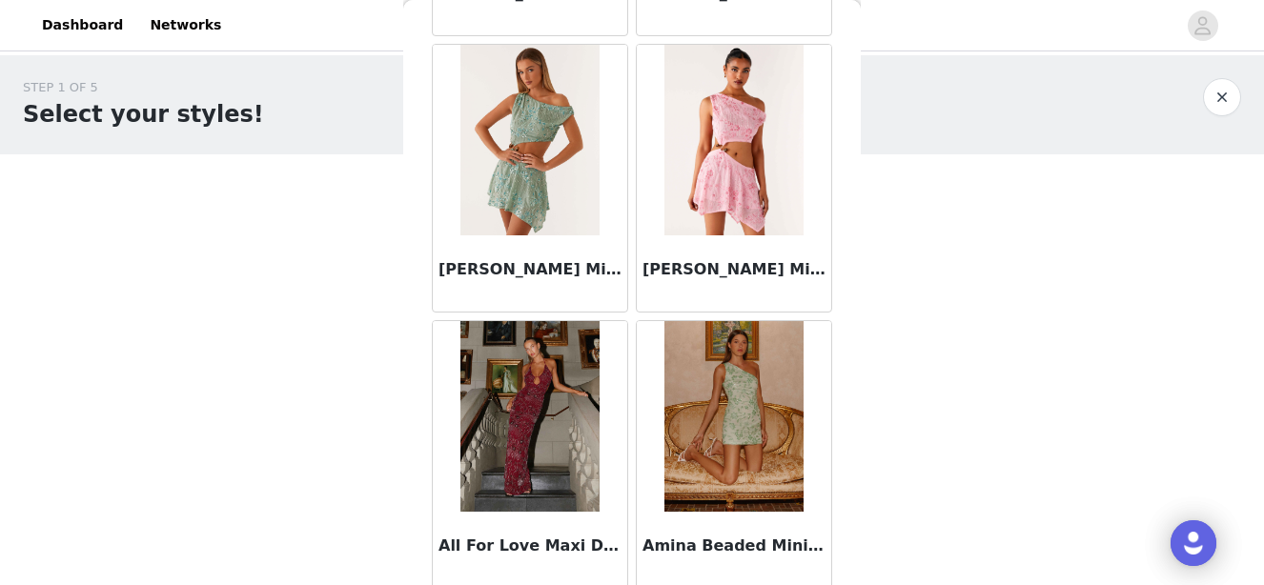
scroll to position [0, 0]
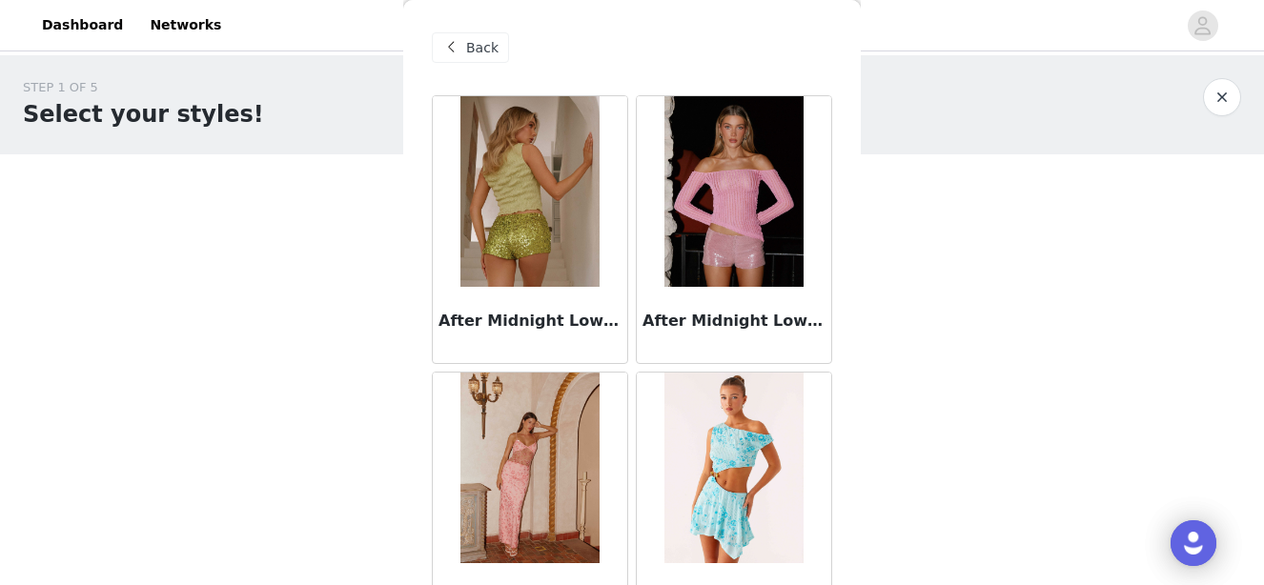
click at [480, 51] on span "Back" at bounding box center [482, 48] width 32 height 20
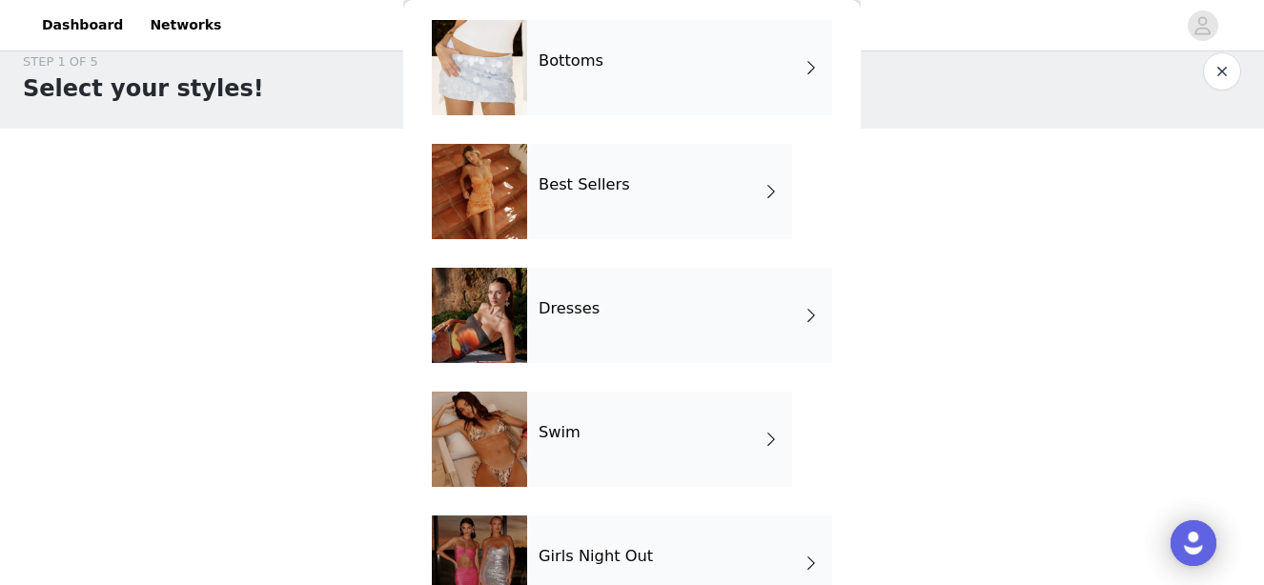
scroll to position [190, 0]
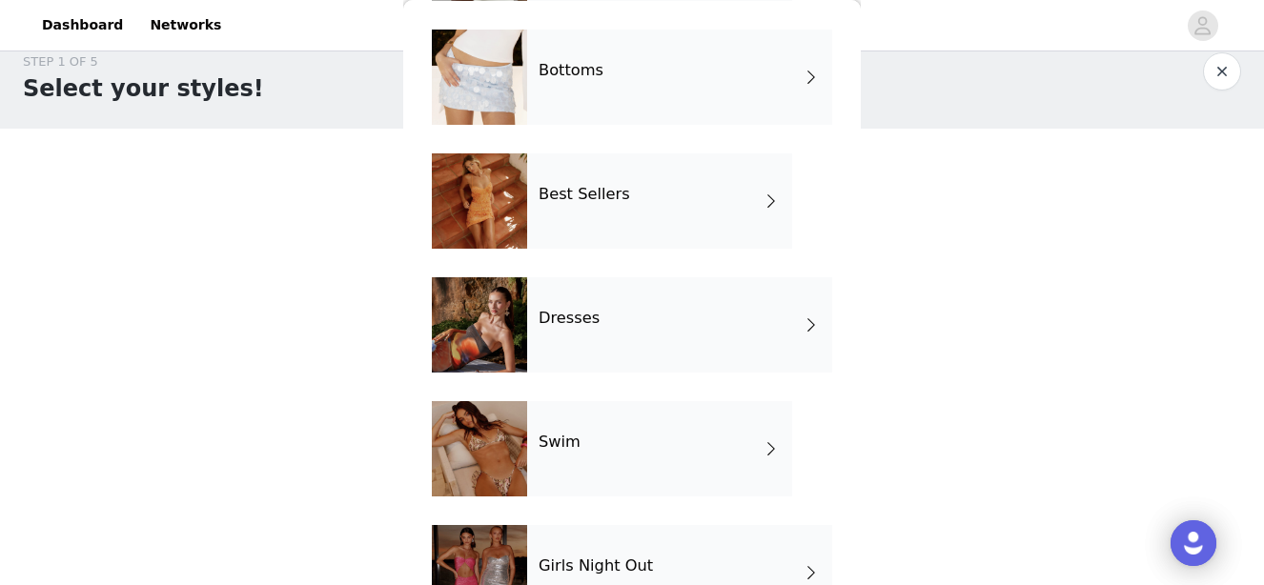
click at [600, 315] on div "Dresses" at bounding box center [679, 324] width 305 height 95
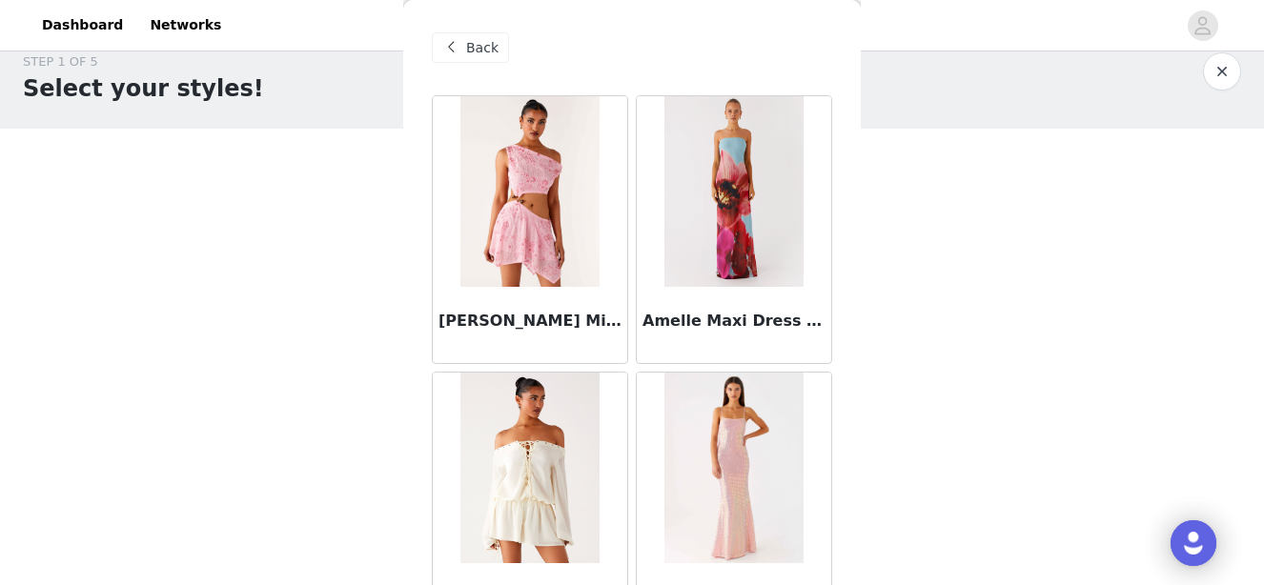
scroll to position [0, 0]
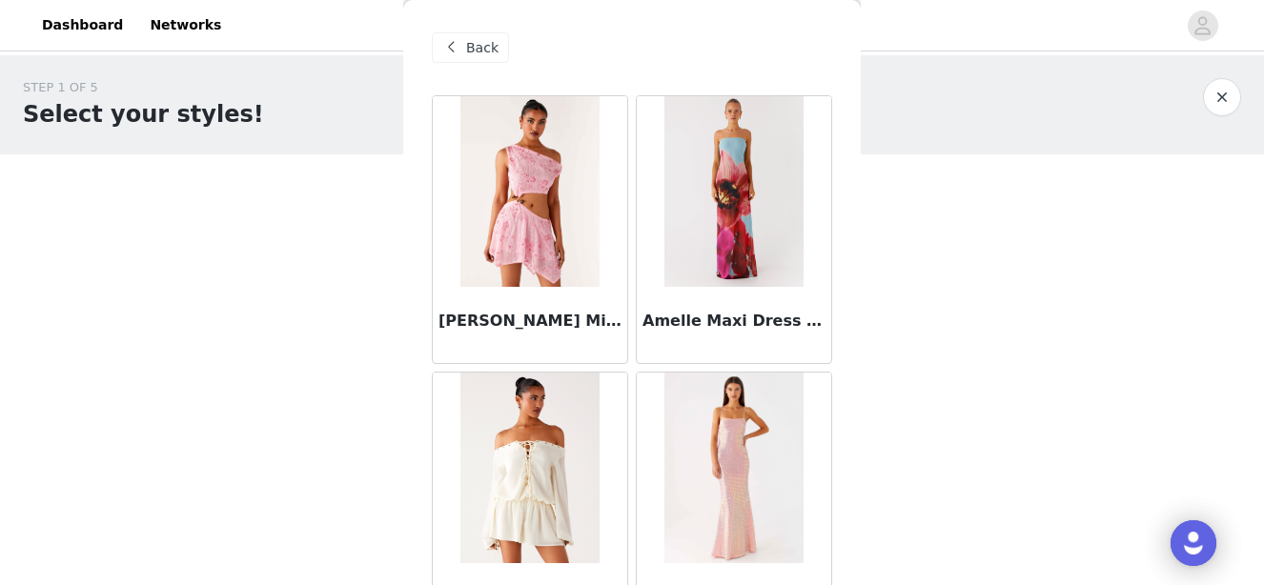
click at [513, 470] on img at bounding box center [529, 468] width 139 height 191
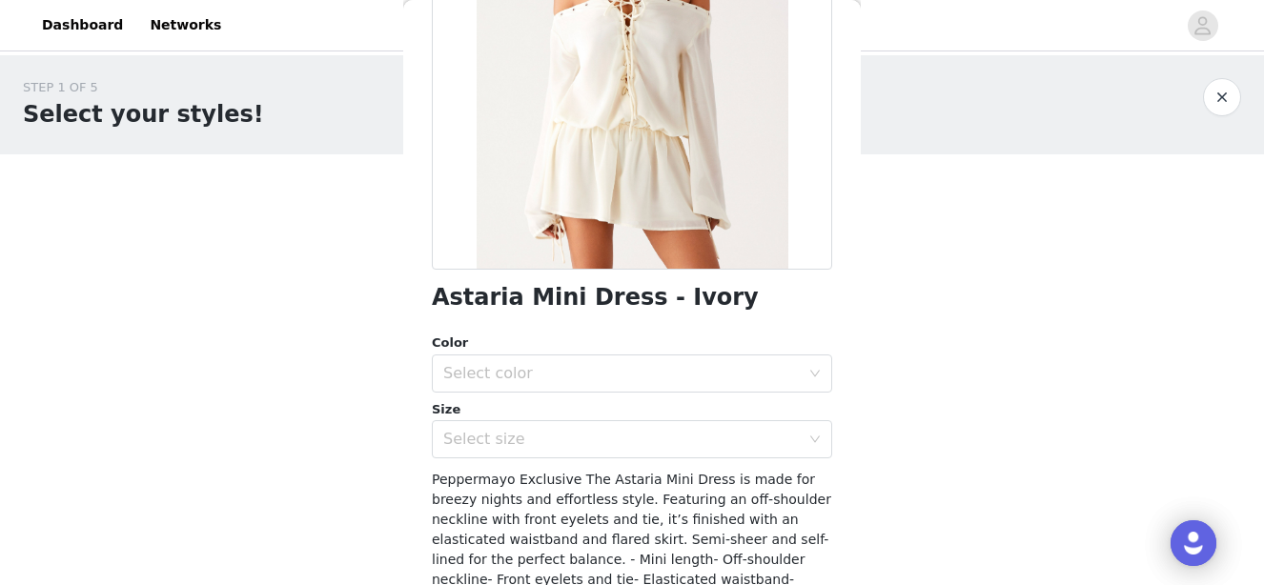
scroll to position [256, 0]
click at [537, 384] on div "Select color" at bounding box center [625, 373] width 365 height 36
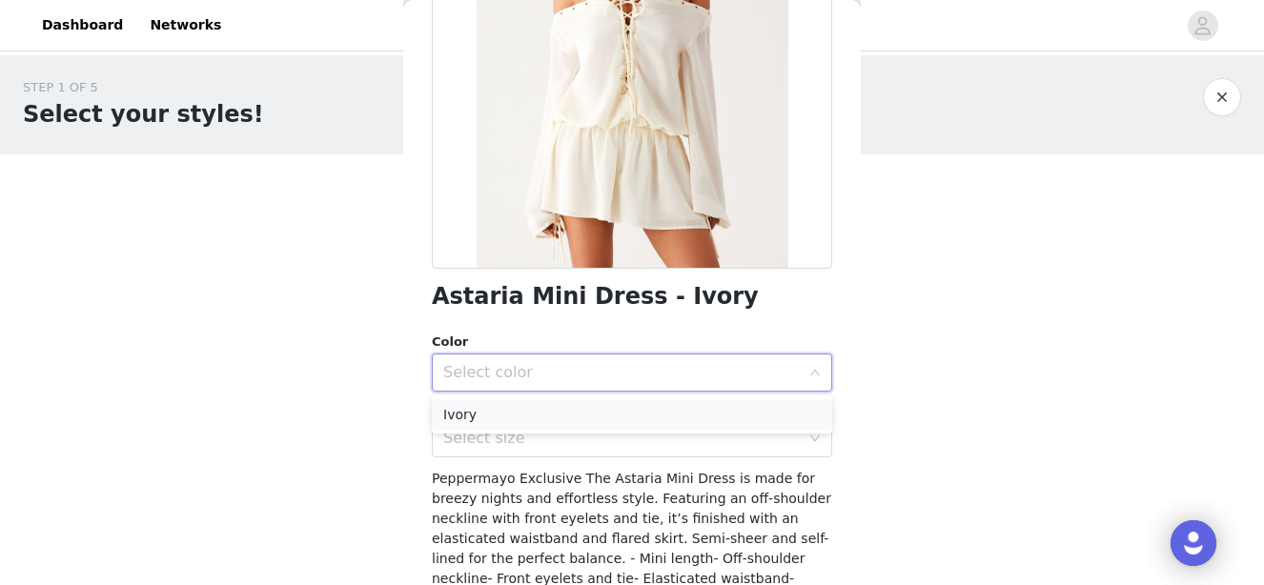
click at [539, 410] on li "Ivory" at bounding box center [632, 414] width 400 height 31
click at [530, 431] on div "Select size" at bounding box center [621, 438] width 357 height 19
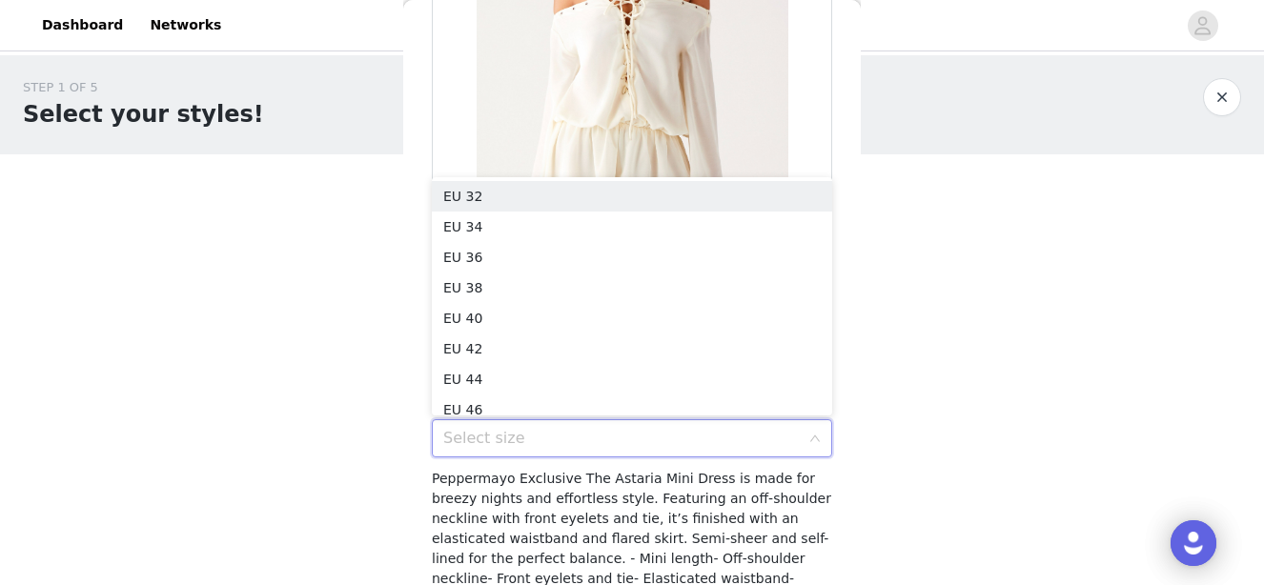
click at [419, 483] on div "Back Astaria Mini Dress - Ivory Color Select color Ivory Size Select size Peppe…" at bounding box center [632, 292] width 458 height 585
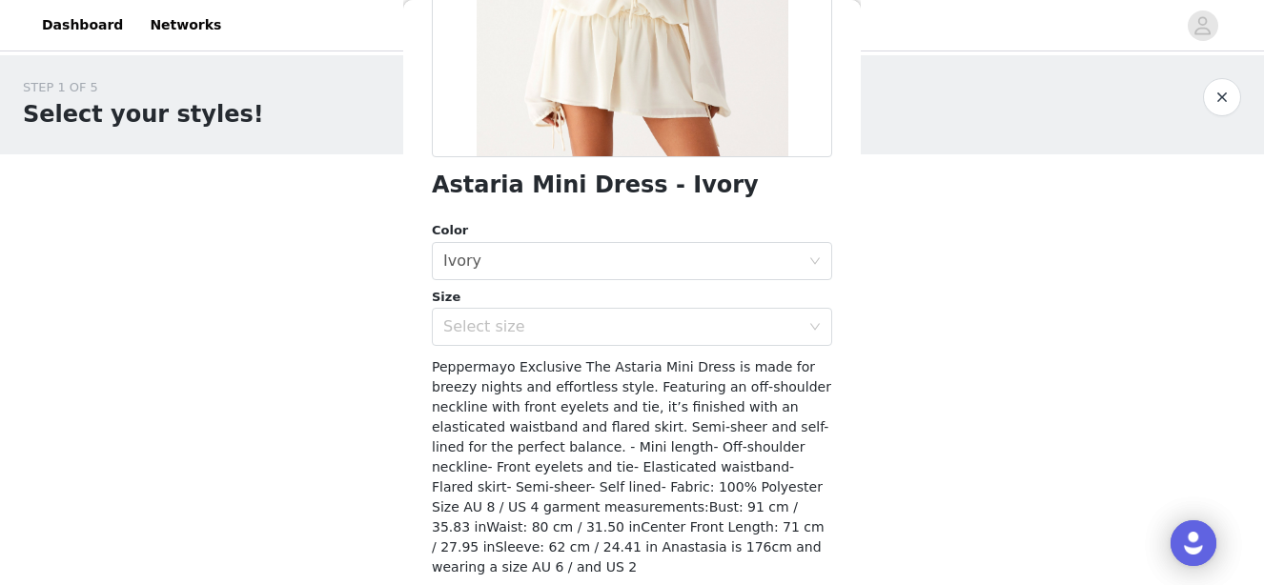
scroll to position [371, 0]
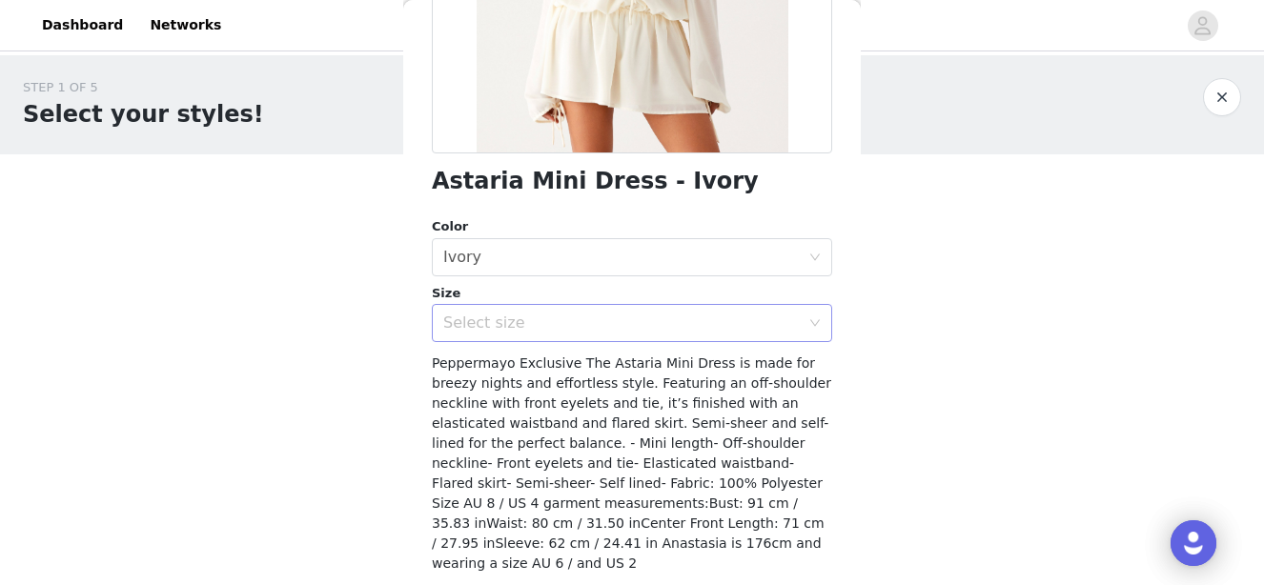
click at [521, 335] on div "Select size" at bounding box center [625, 323] width 365 height 36
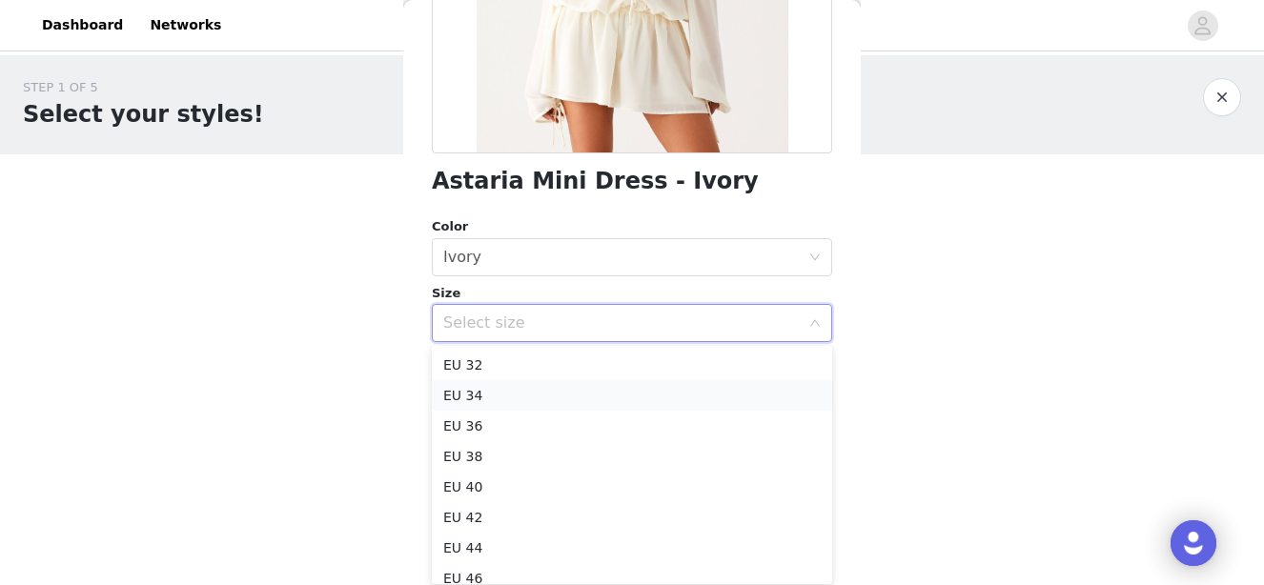
click at [503, 387] on li "EU 34" at bounding box center [632, 395] width 400 height 31
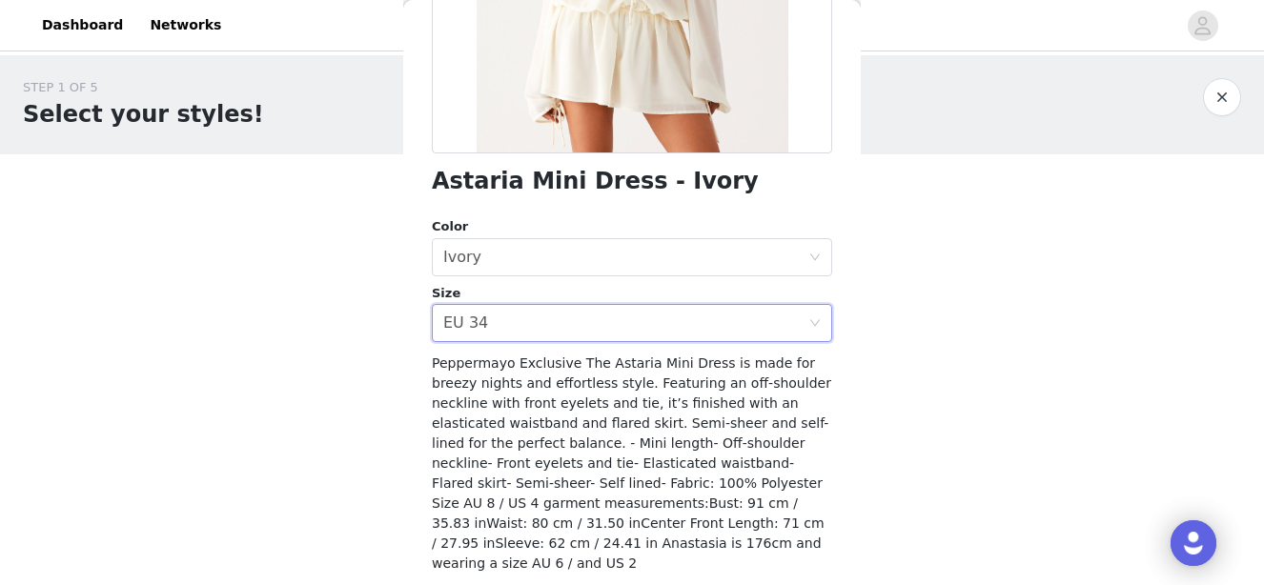
scroll to position [419, 0]
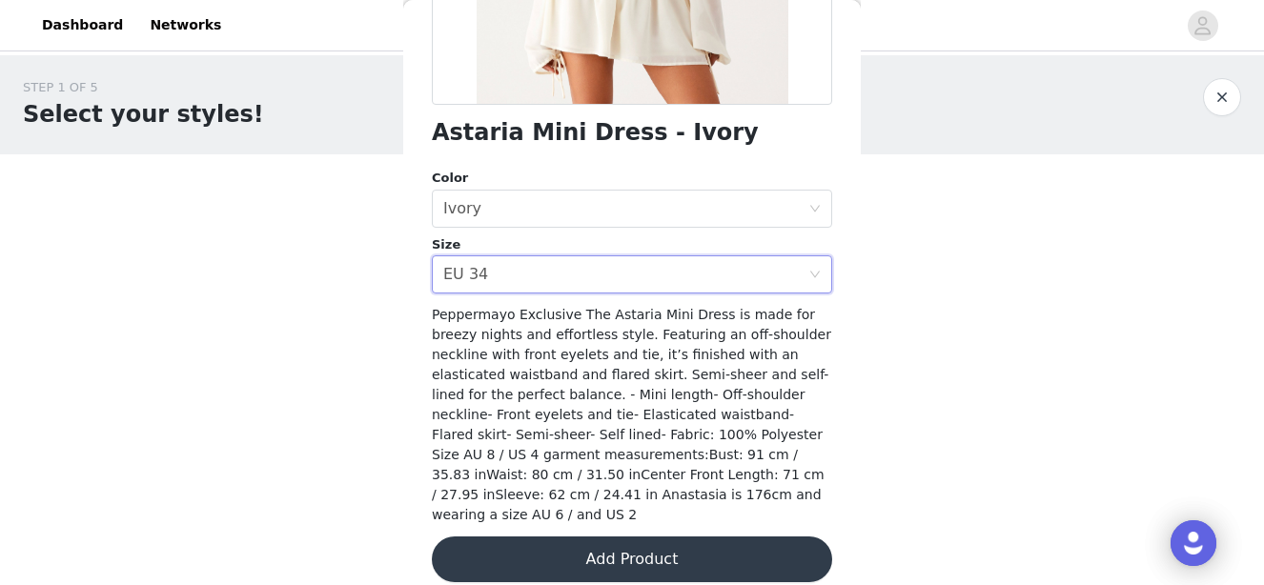
click at [522, 537] on button "Add Product" at bounding box center [632, 560] width 400 height 46
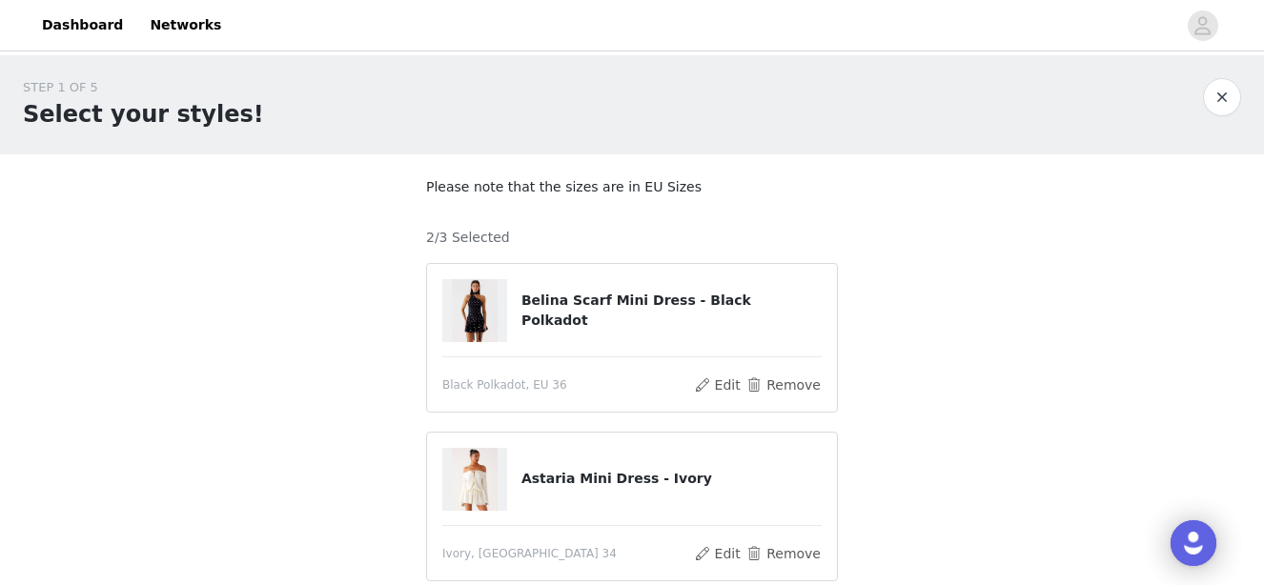
scroll to position [246, 0]
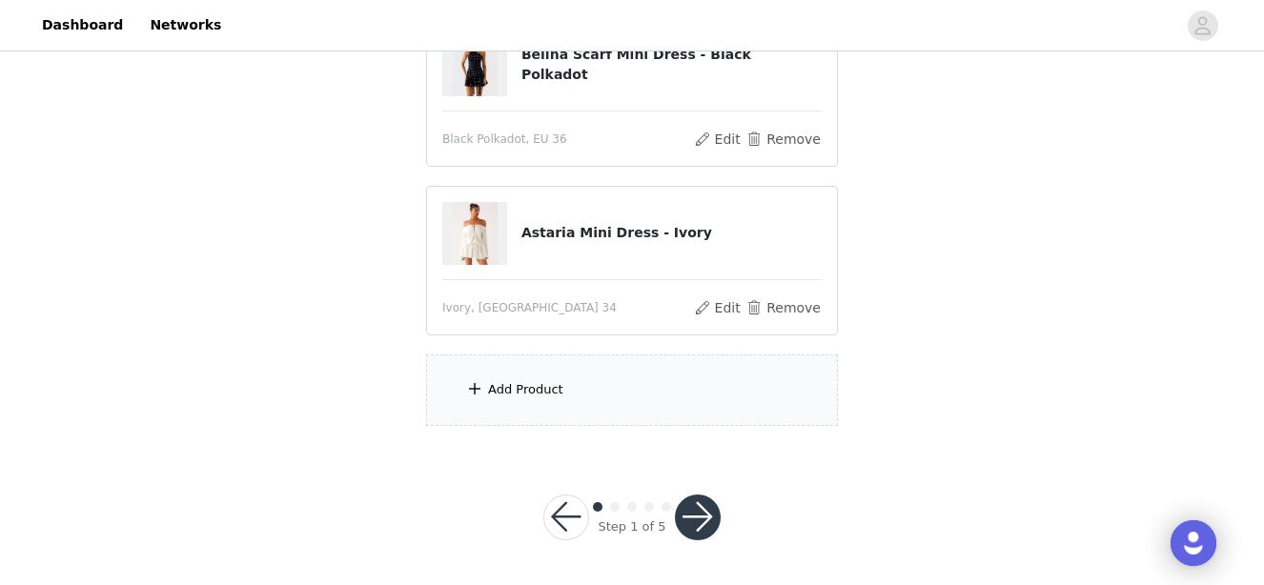
click at [549, 398] on div "Add Product" at bounding box center [525, 389] width 75 height 19
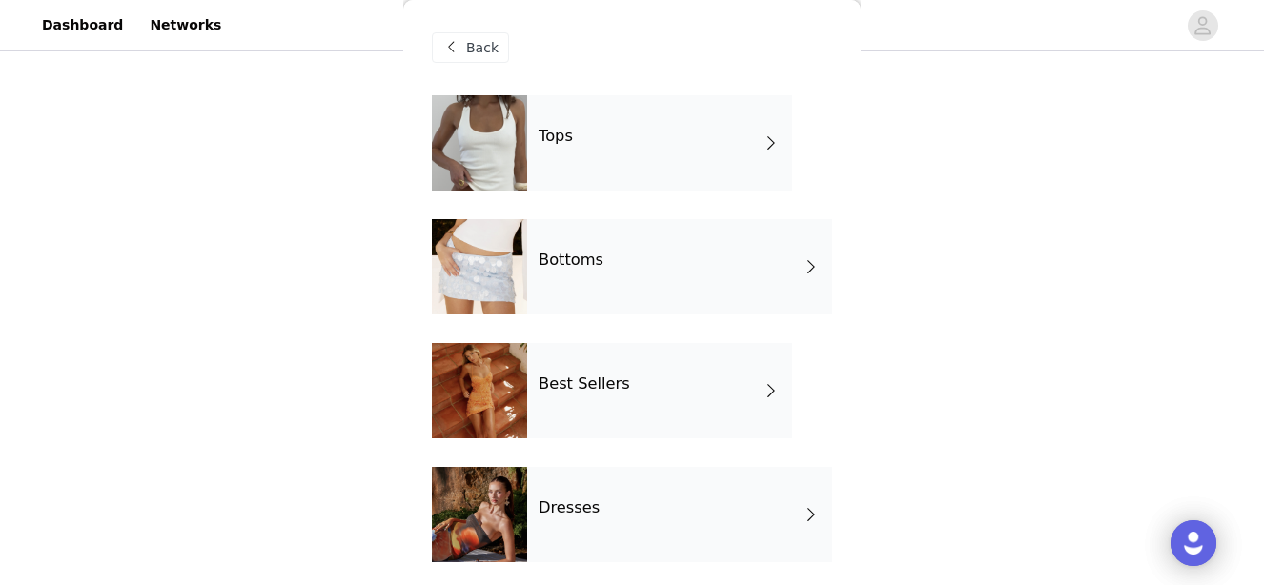
click at [641, 499] on div "Dresses" at bounding box center [679, 514] width 305 height 95
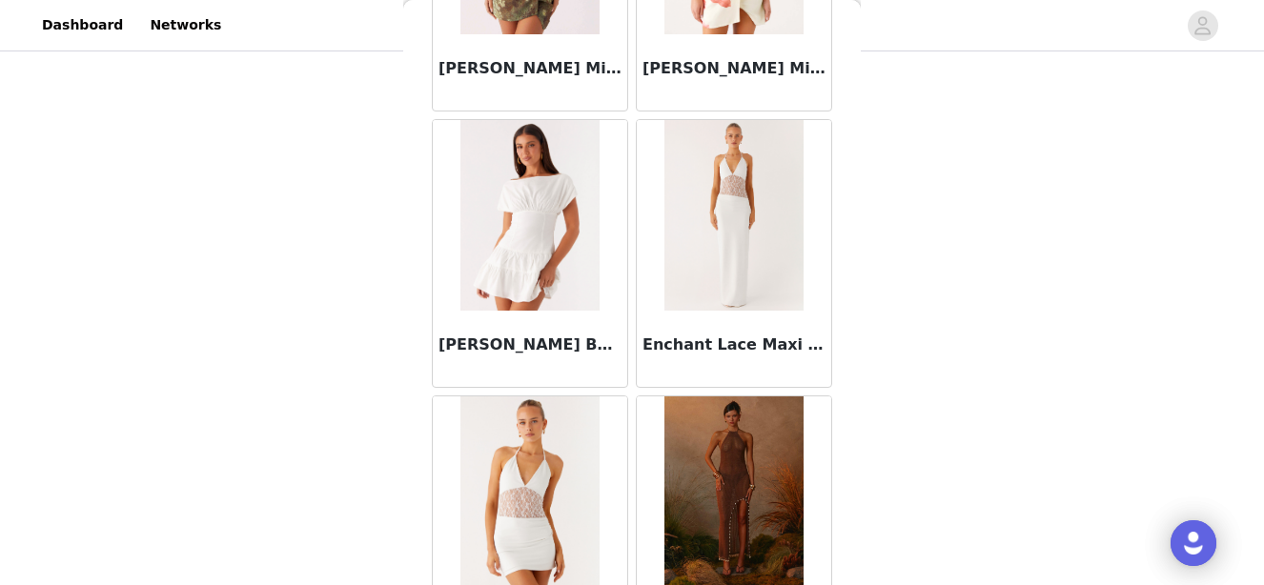
scroll to position [2332, 0]
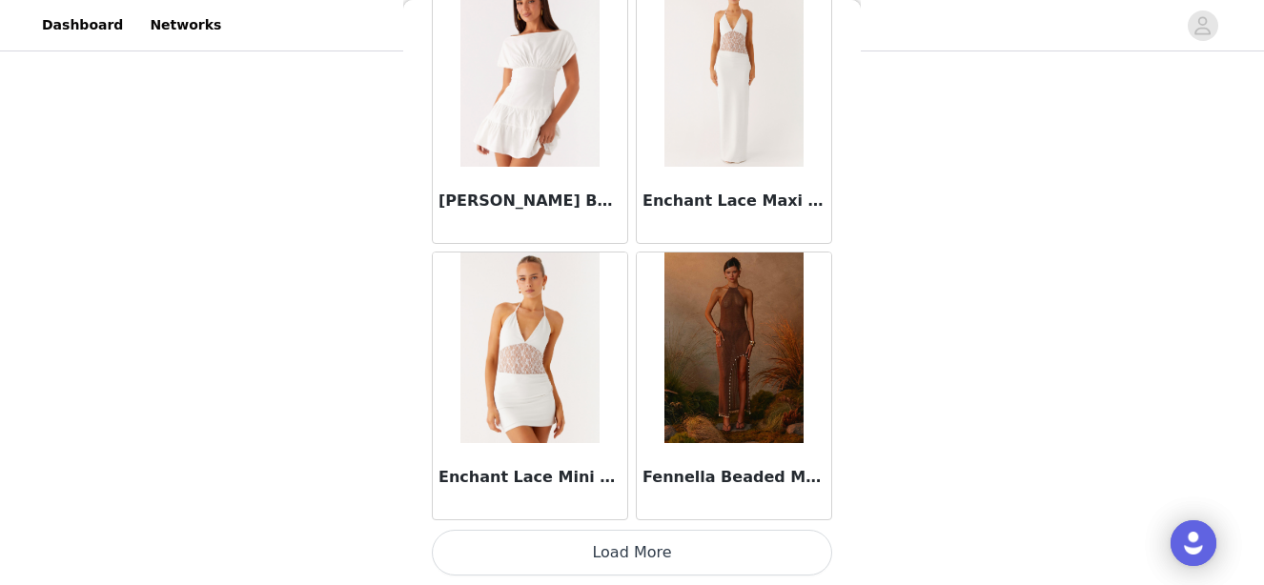
click at [605, 573] on button "Load More" at bounding box center [632, 553] width 400 height 46
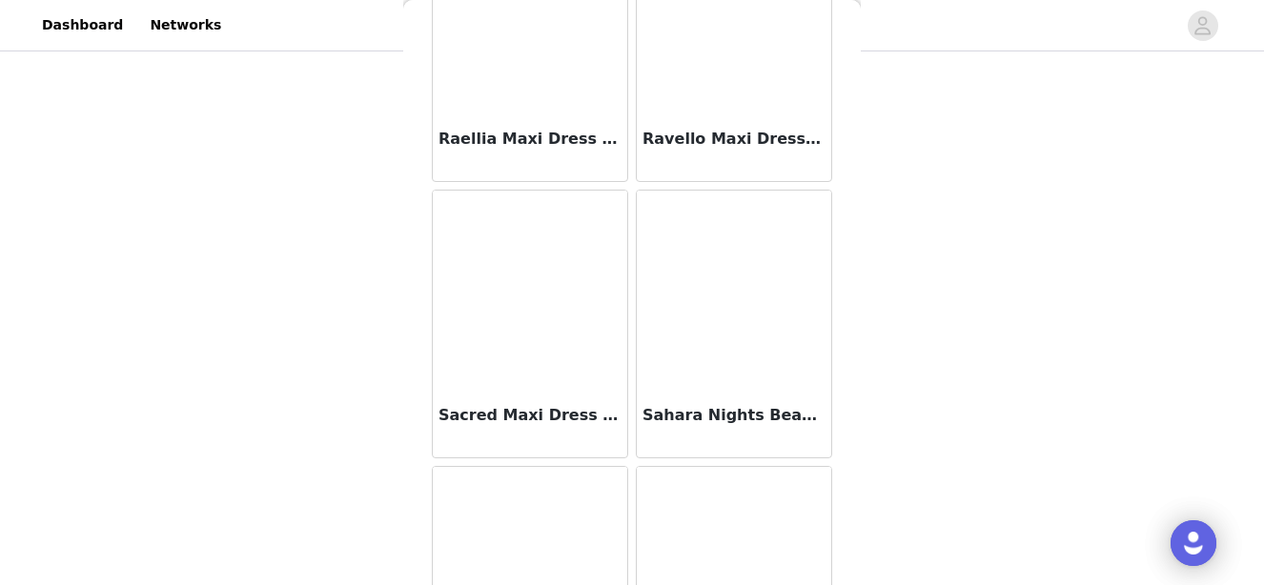
scroll to position [5097, 0]
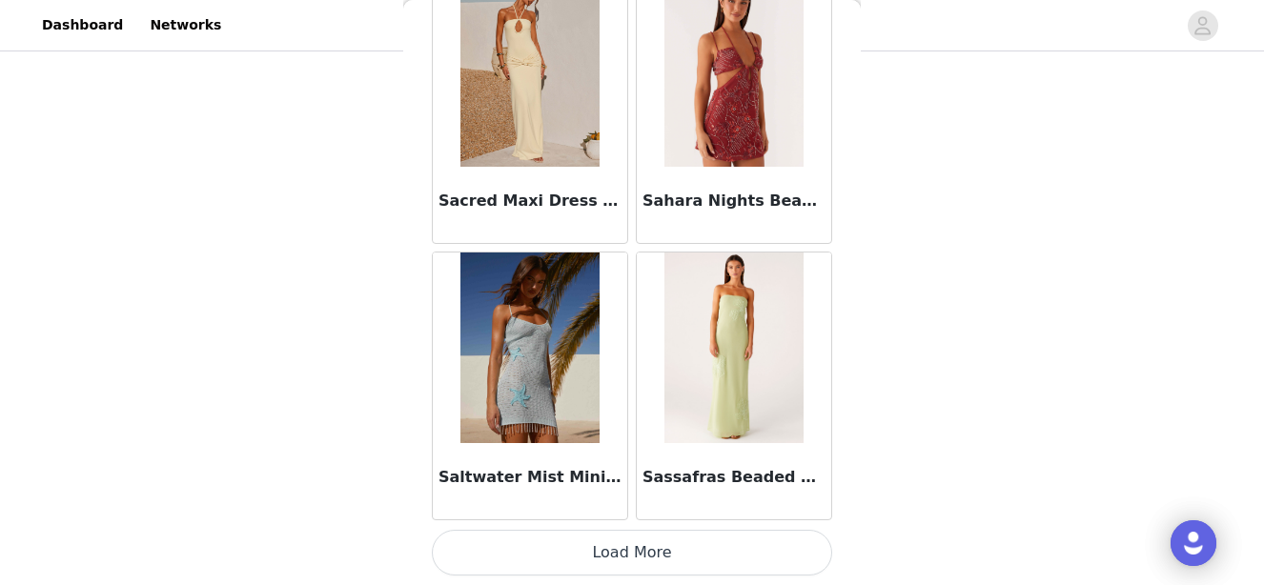
click at [608, 547] on button "Load More" at bounding box center [632, 553] width 400 height 46
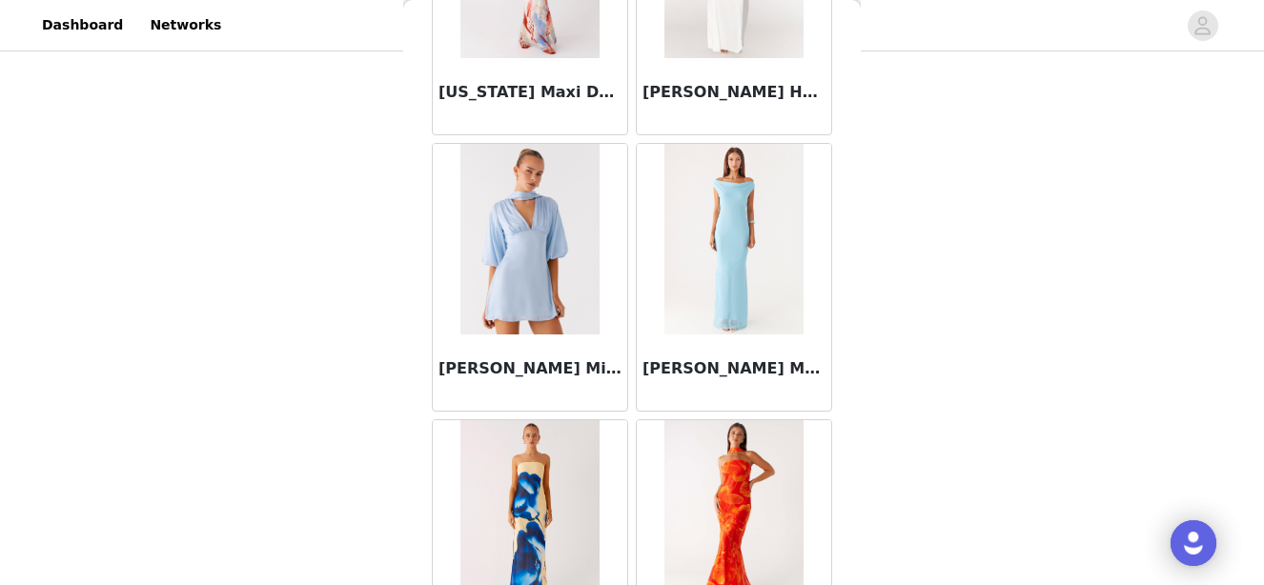
scroll to position [7862, 0]
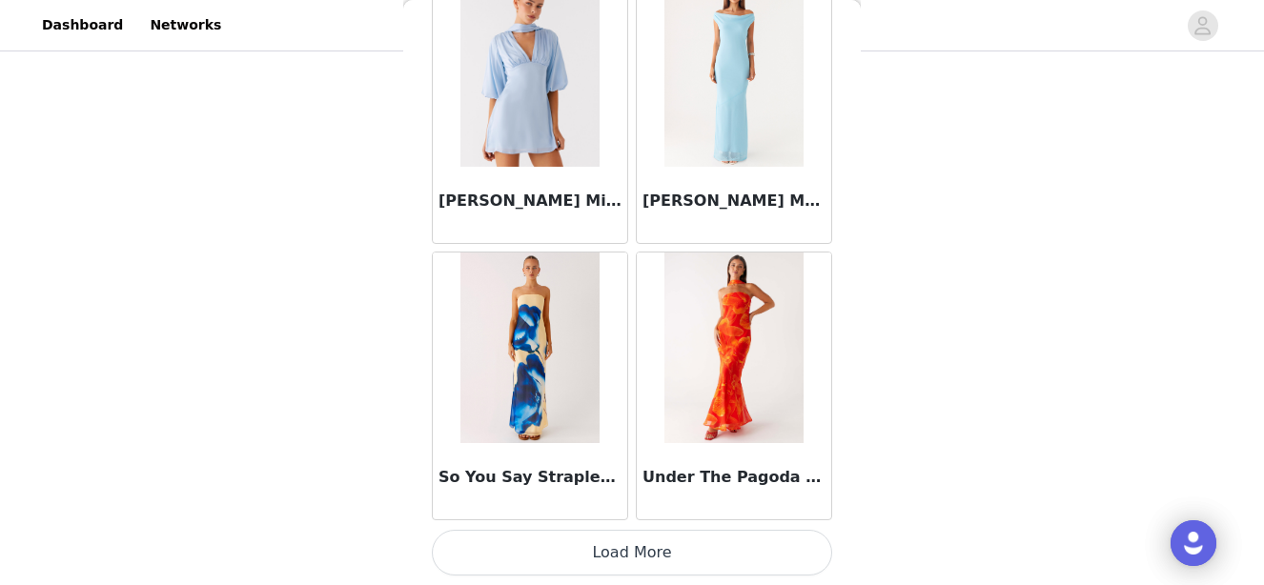
click at [607, 546] on button "Load More" at bounding box center [632, 553] width 400 height 46
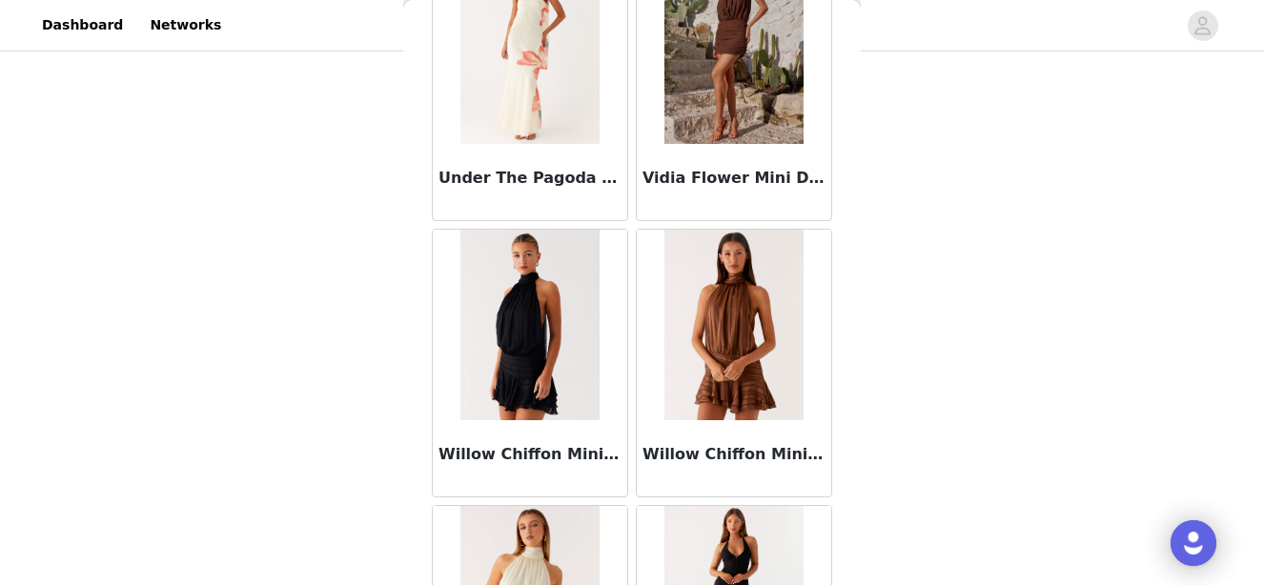
scroll to position [6491, 0]
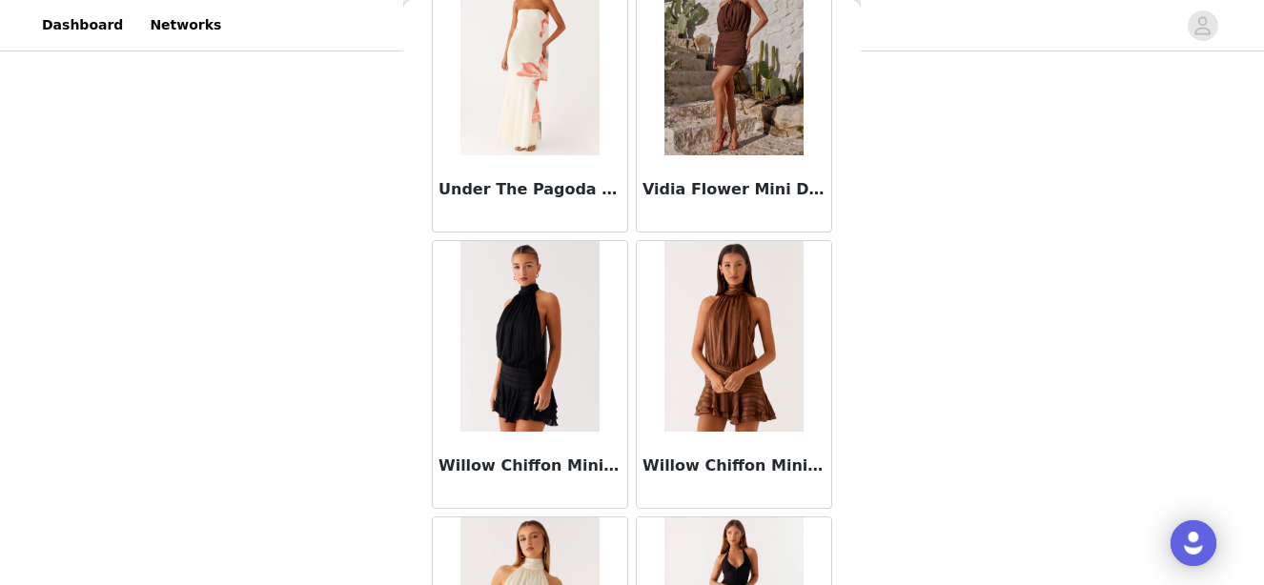
click at [691, 330] on img at bounding box center [734, 336] width 139 height 191
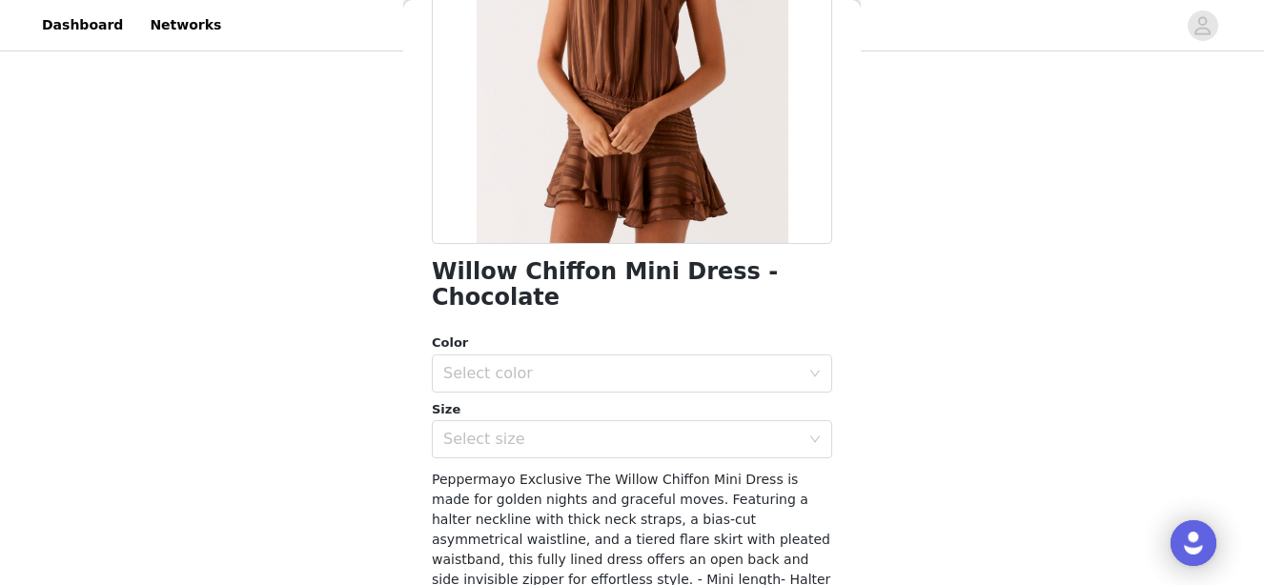
scroll to position [291, 0]
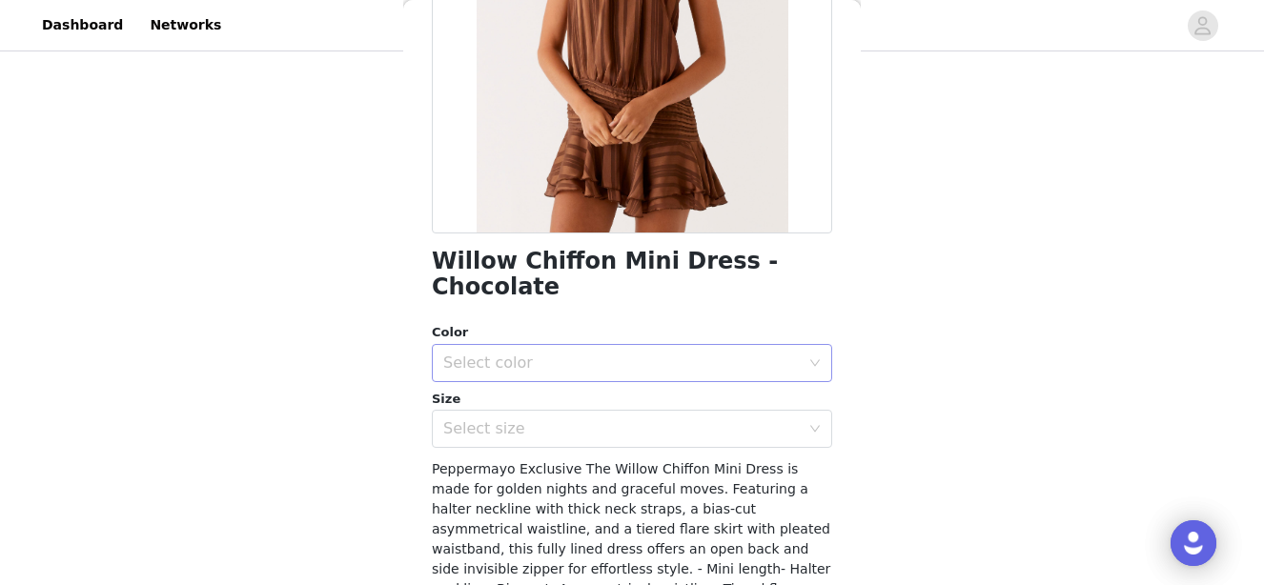
click at [706, 354] on div "Select color" at bounding box center [621, 363] width 357 height 19
click at [699, 384] on li "Chocolate" at bounding box center [632, 379] width 400 height 31
click at [689, 419] on div "Select size" at bounding box center [621, 428] width 357 height 19
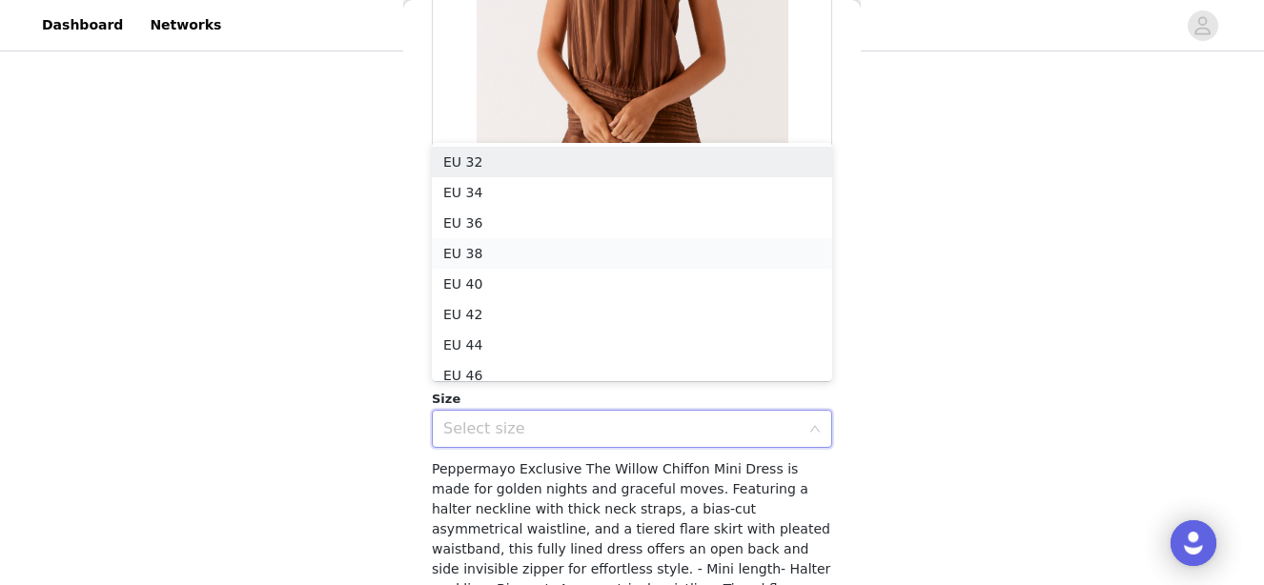
scroll to position [10, 0]
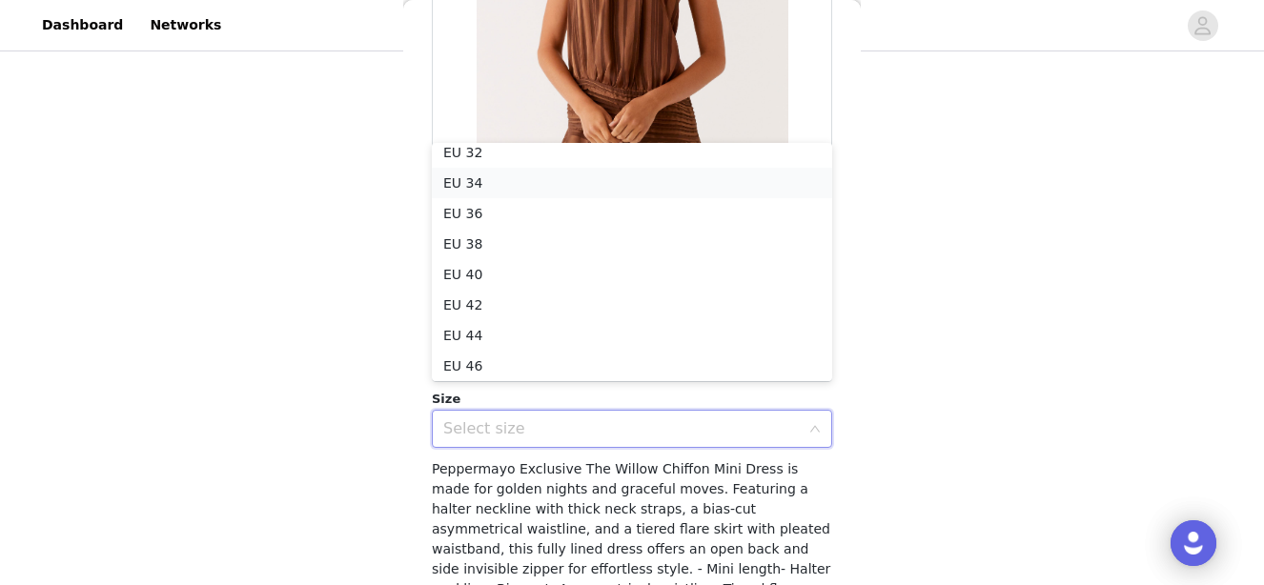
click at [606, 178] on li "EU 34" at bounding box center [632, 183] width 400 height 31
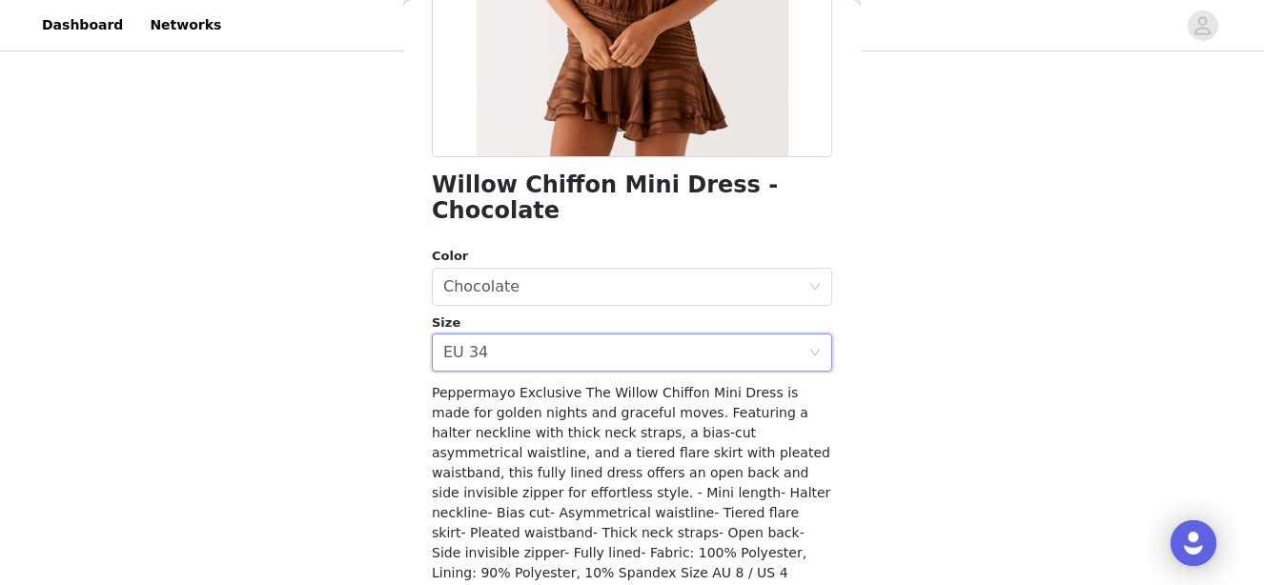
scroll to position [460, 0]
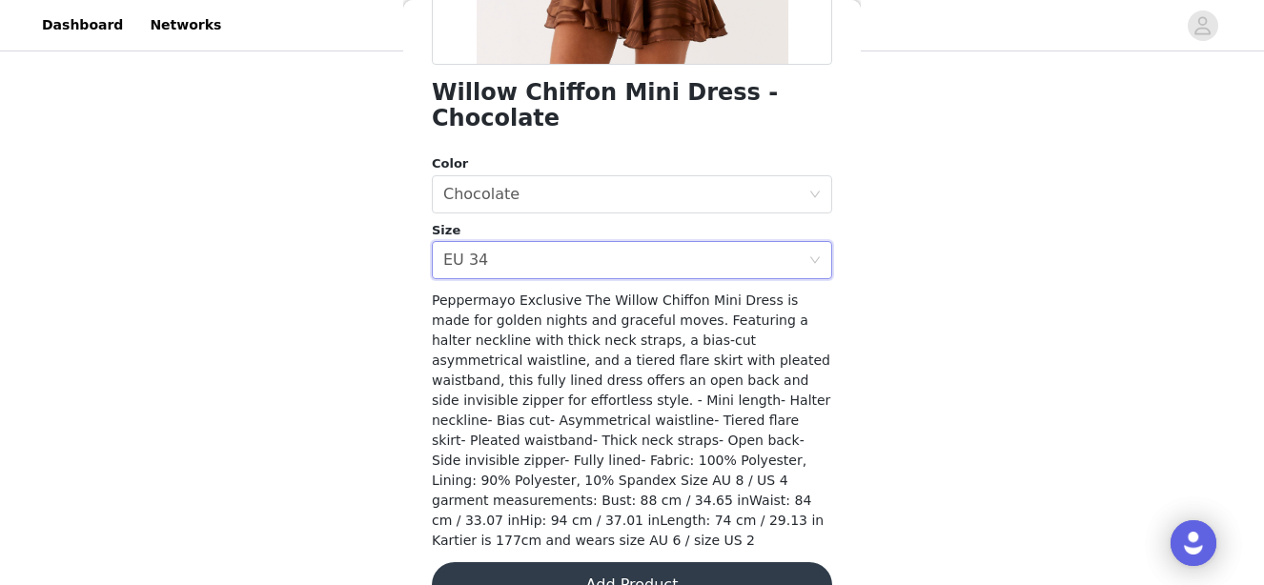
click at [639, 563] on button "Add Product" at bounding box center [632, 586] width 400 height 46
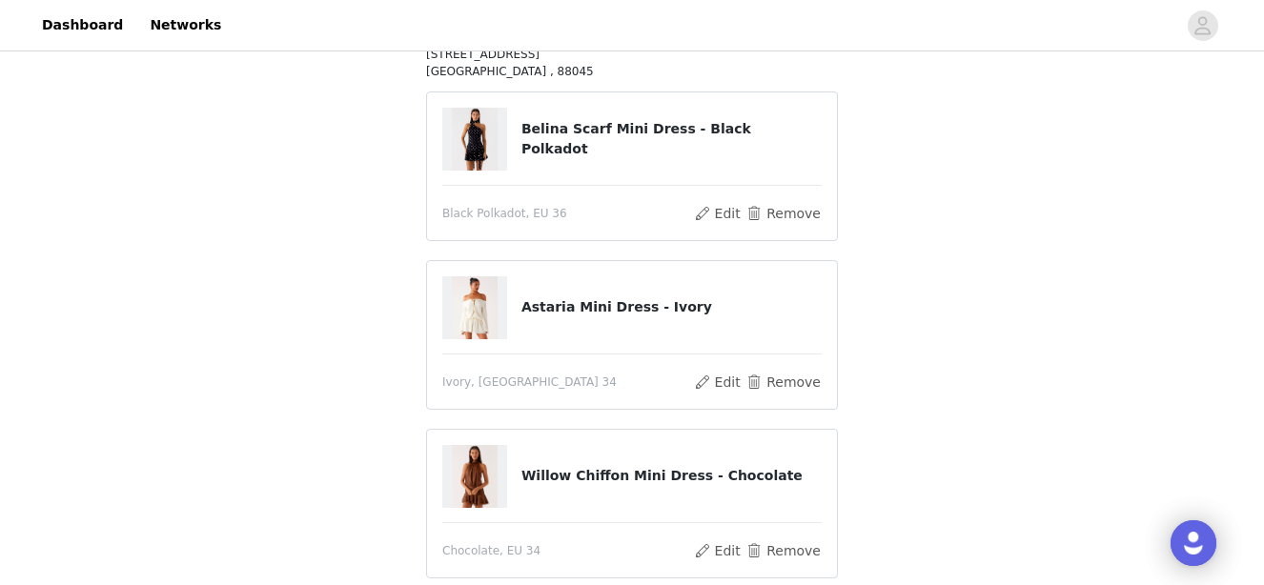
scroll to position [418, 0]
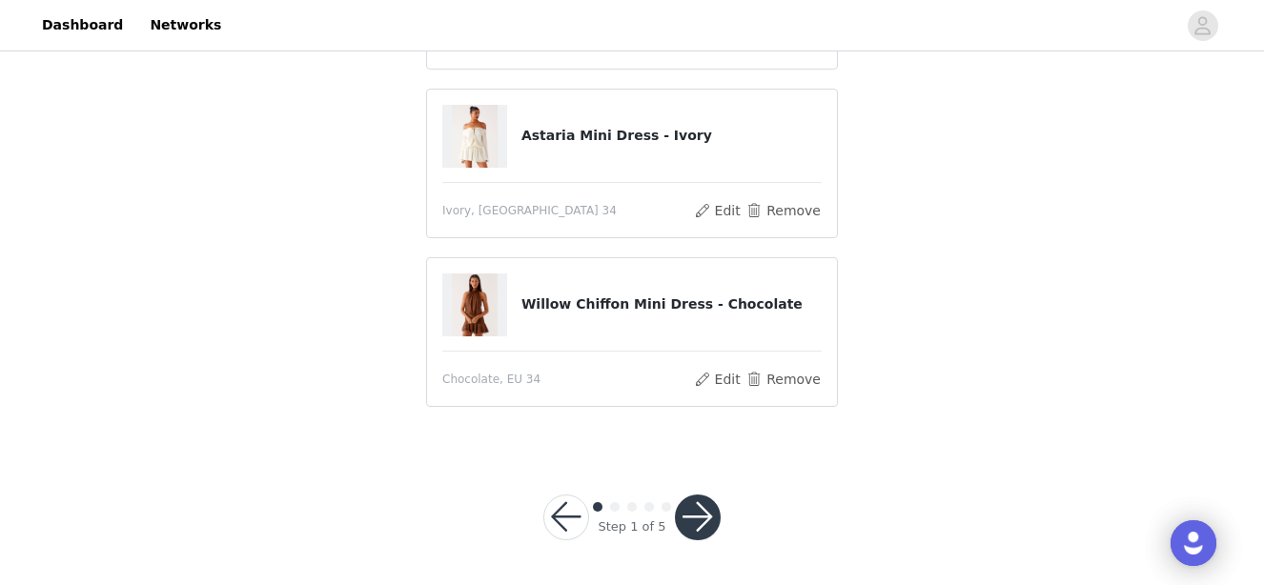
click at [709, 511] on button "button" at bounding box center [698, 518] width 46 height 46
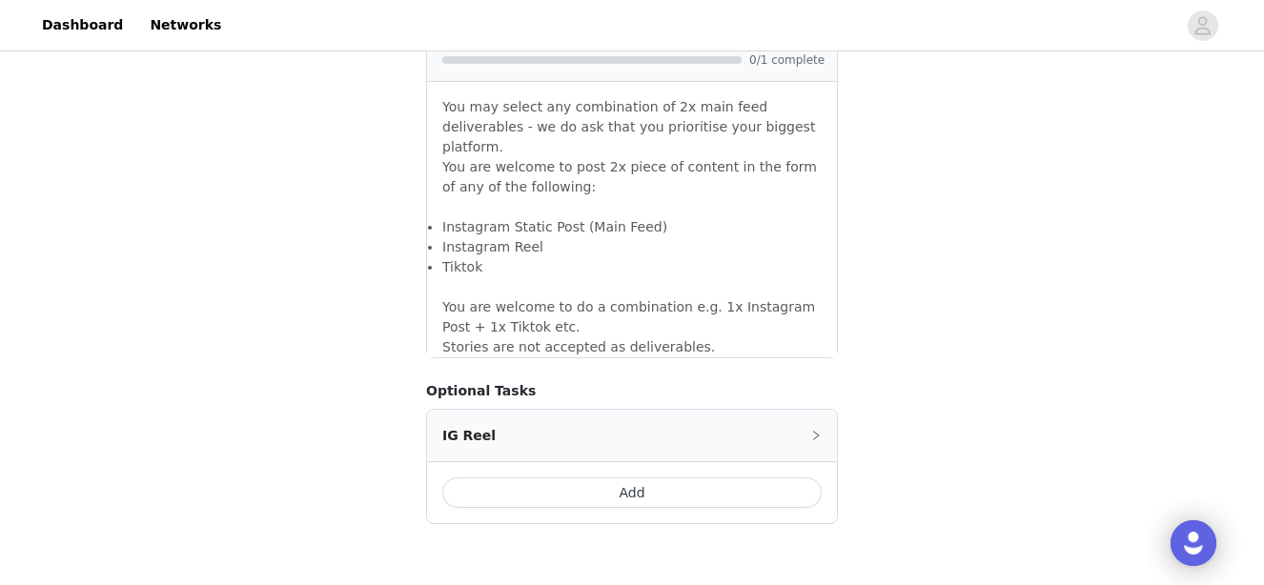
scroll to position [1762, 0]
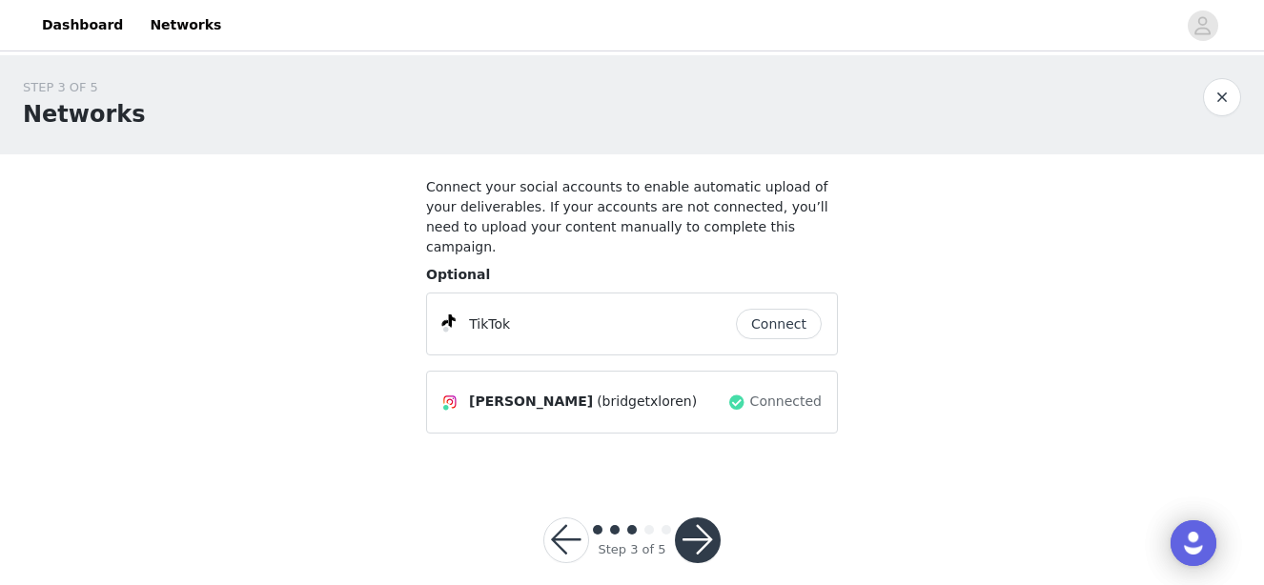
click at [765, 310] on button "Connect" at bounding box center [779, 324] width 86 height 31
click at [688, 531] on button "button" at bounding box center [698, 541] width 46 height 46
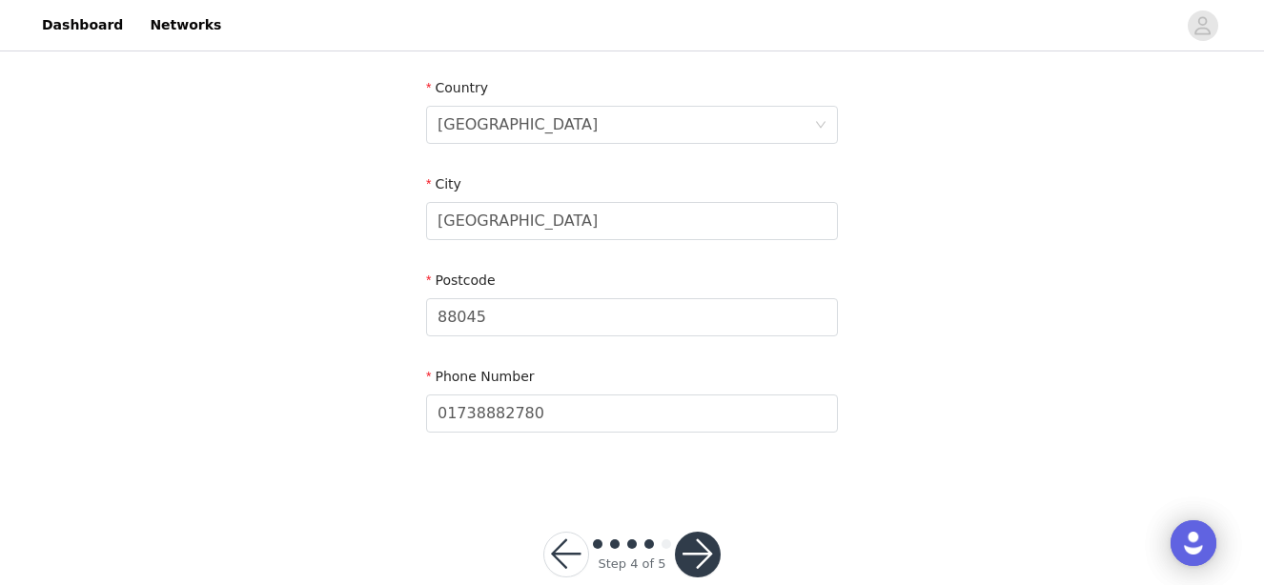
scroll to position [648, 0]
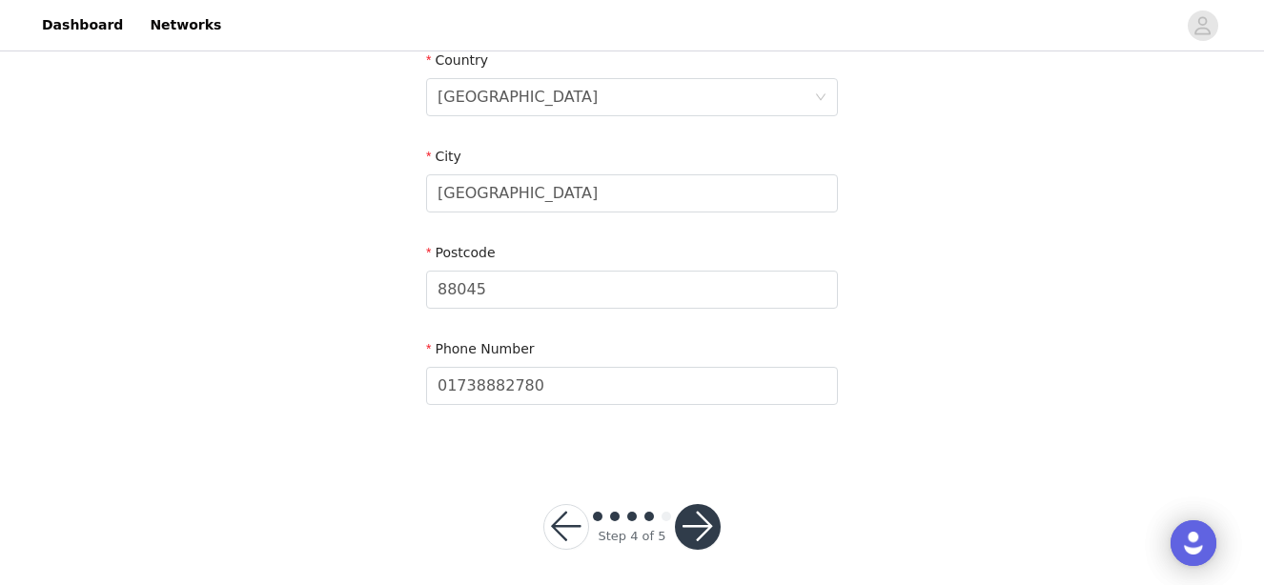
click at [696, 520] on button "button" at bounding box center [698, 527] width 46 height 46
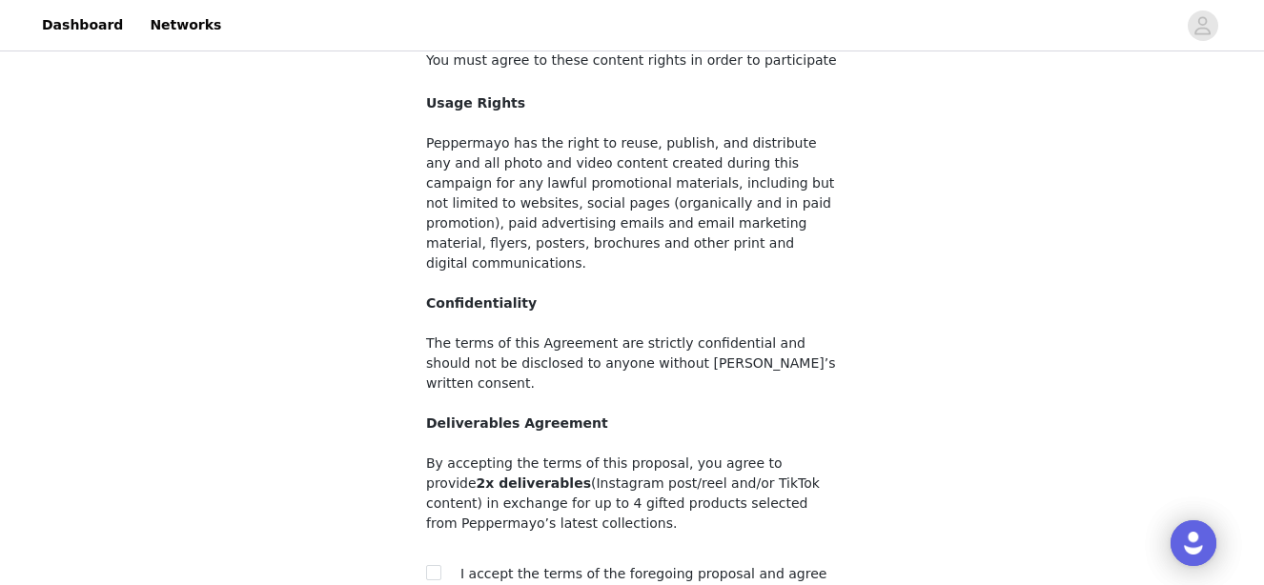
scroll to position [296, 0]
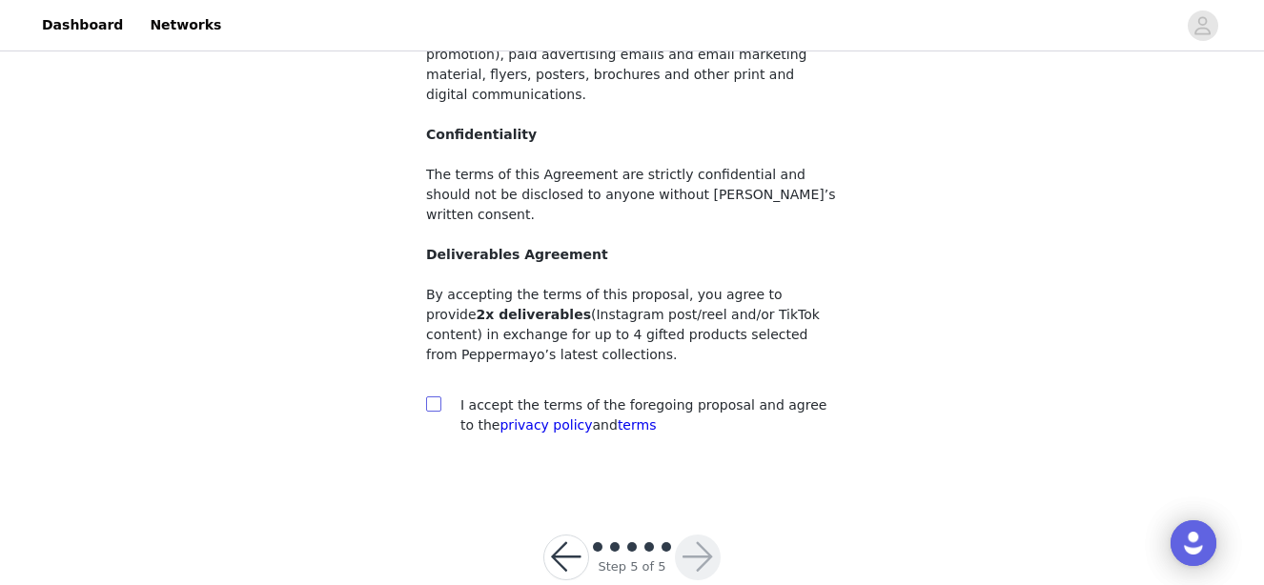
click at [440, 397] on span at bounding box center [433, 404] width 15 height 15
click at [440, 397] on input "checkbox" at bounding box center [432, 403] width 13 height 13
checkbox input "true"
click at [688, 535] on button "button" at bounding box center [698, 558] width 46 height 46
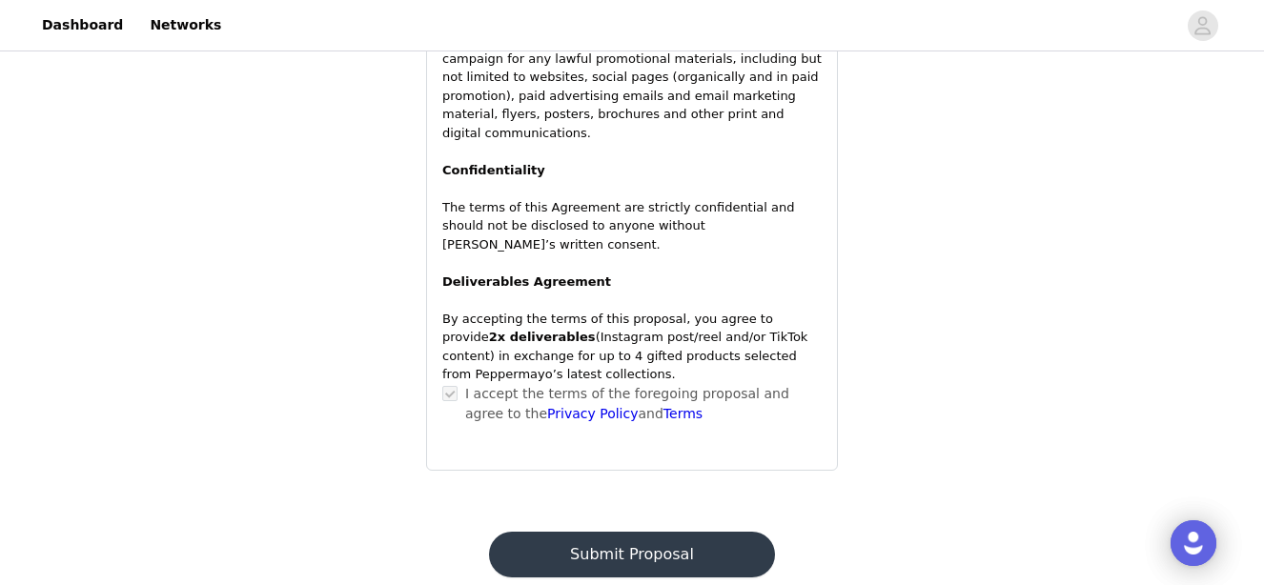
scroll to position [1496, 0]
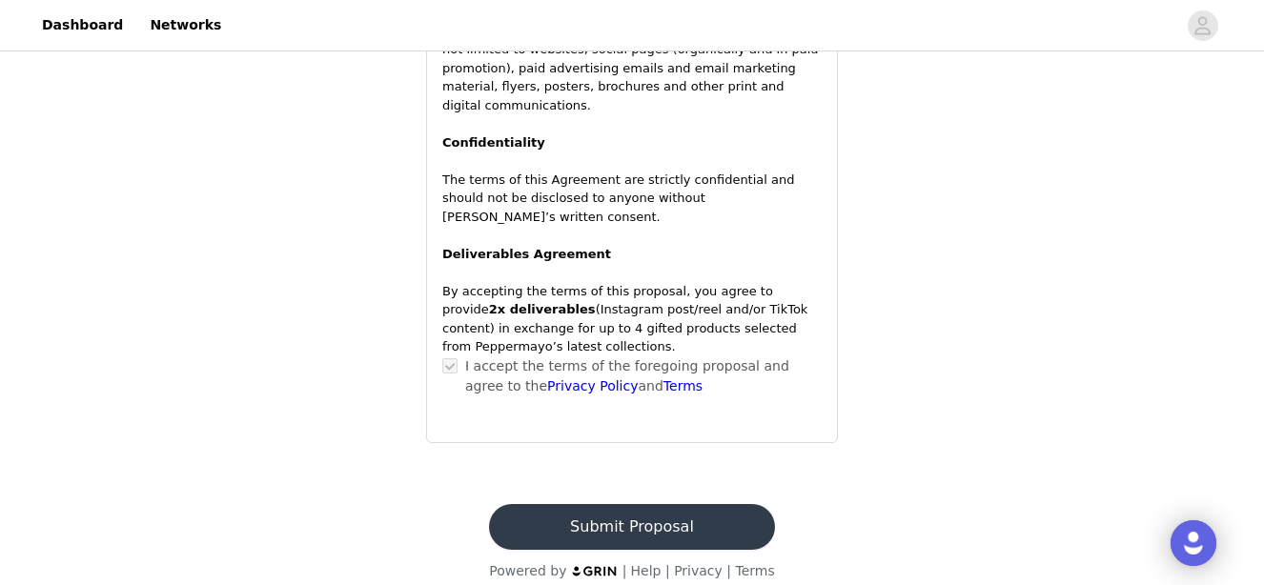
click at [634, 510] on button "Submit Proposal" at bounding box center [631, 527] width 285 height 46
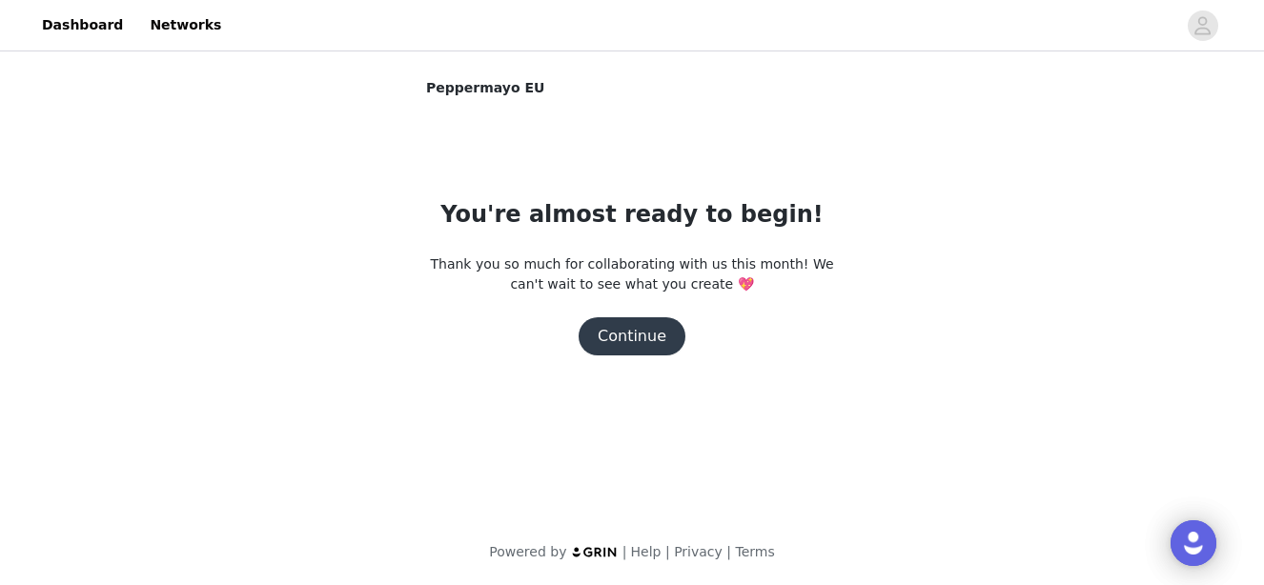
scroll to position [0, 0]
click at [631, 336] on button "Continue" at bounding box center [632, 336] width 107 height 38
